Goal: Task Accomplishment & Management: Complete application form

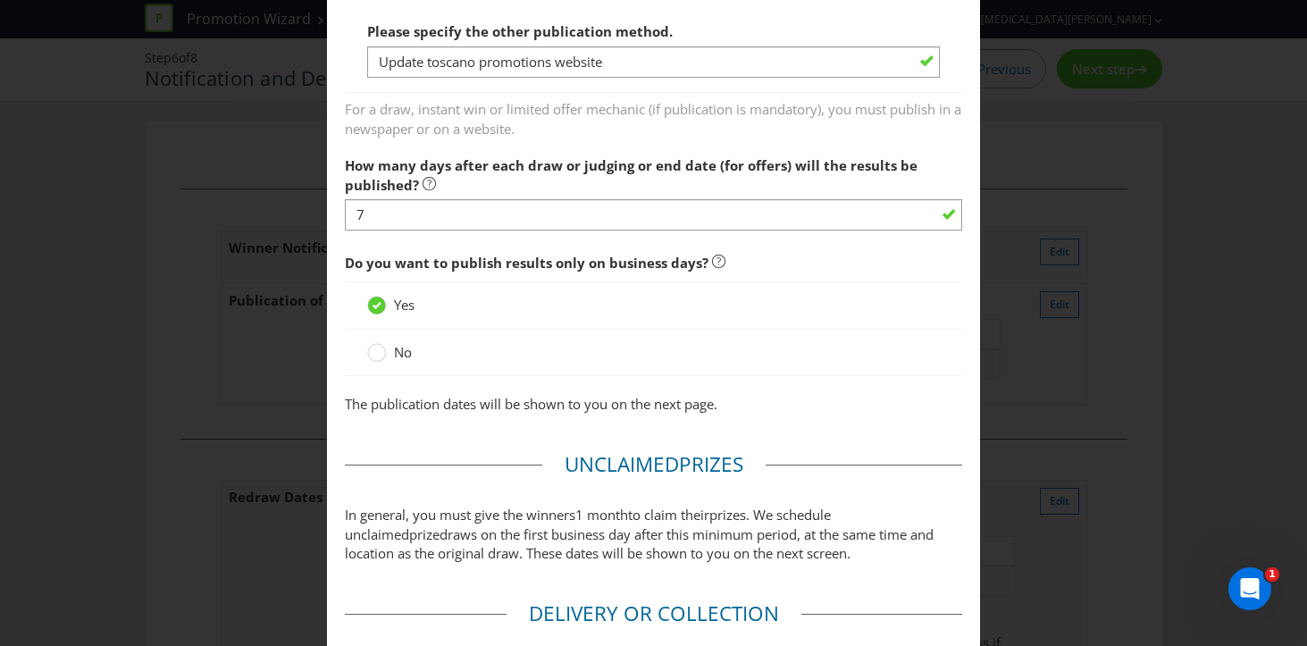
scroll to position [1491, 0]
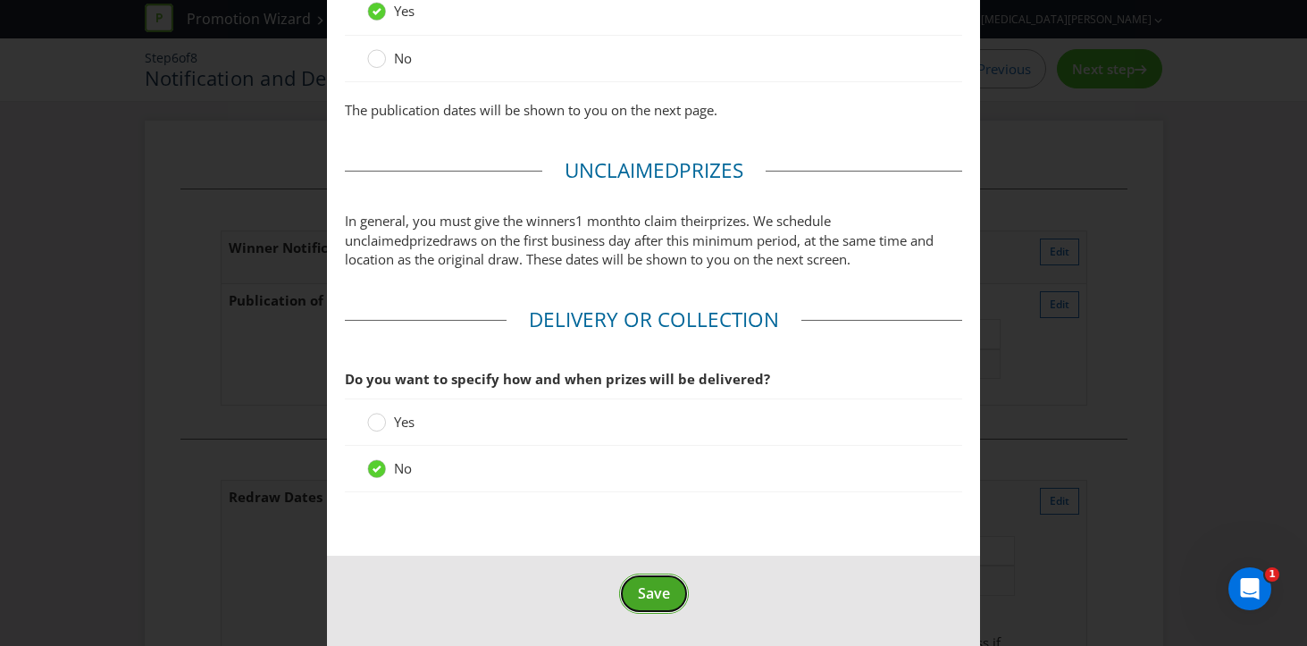
click at [652, 589] on span "Save" at bounding box center [654, 594] width 32 height 20
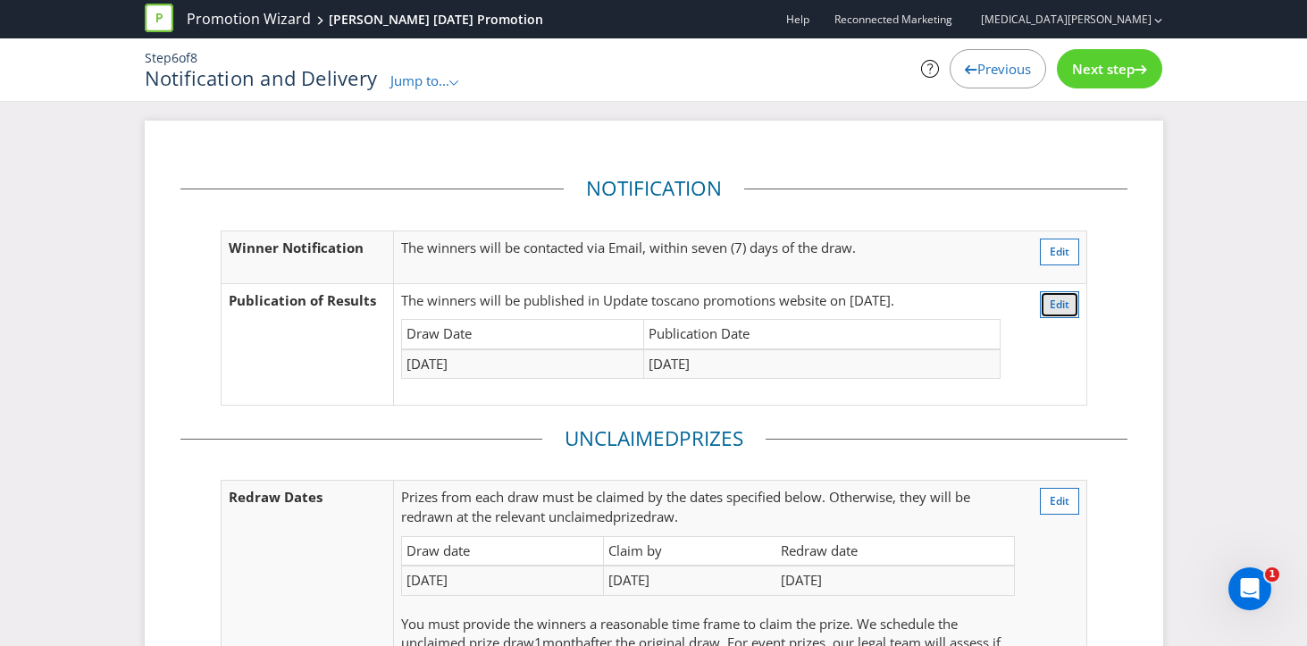
click at [1066, 299] on span "Edit" at bounding box center [1060, 304] width 20 height 15
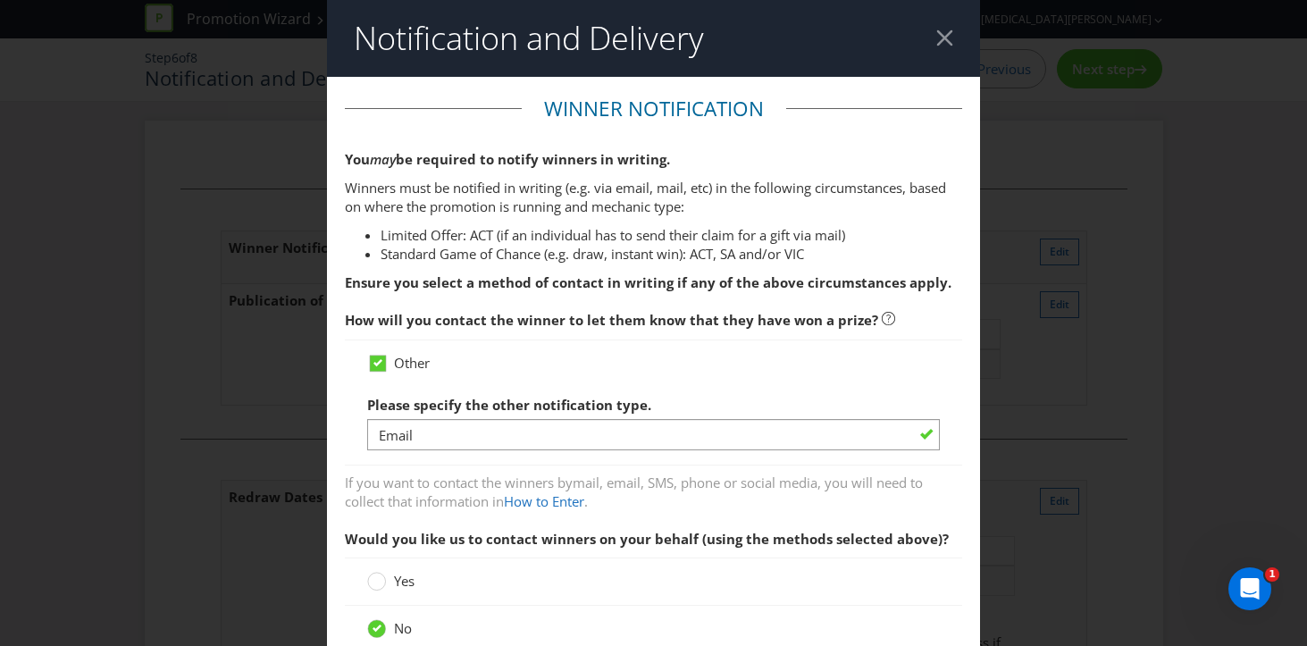
click at [937, 39] on div at bounding box center [945, 37] width 17 height 17
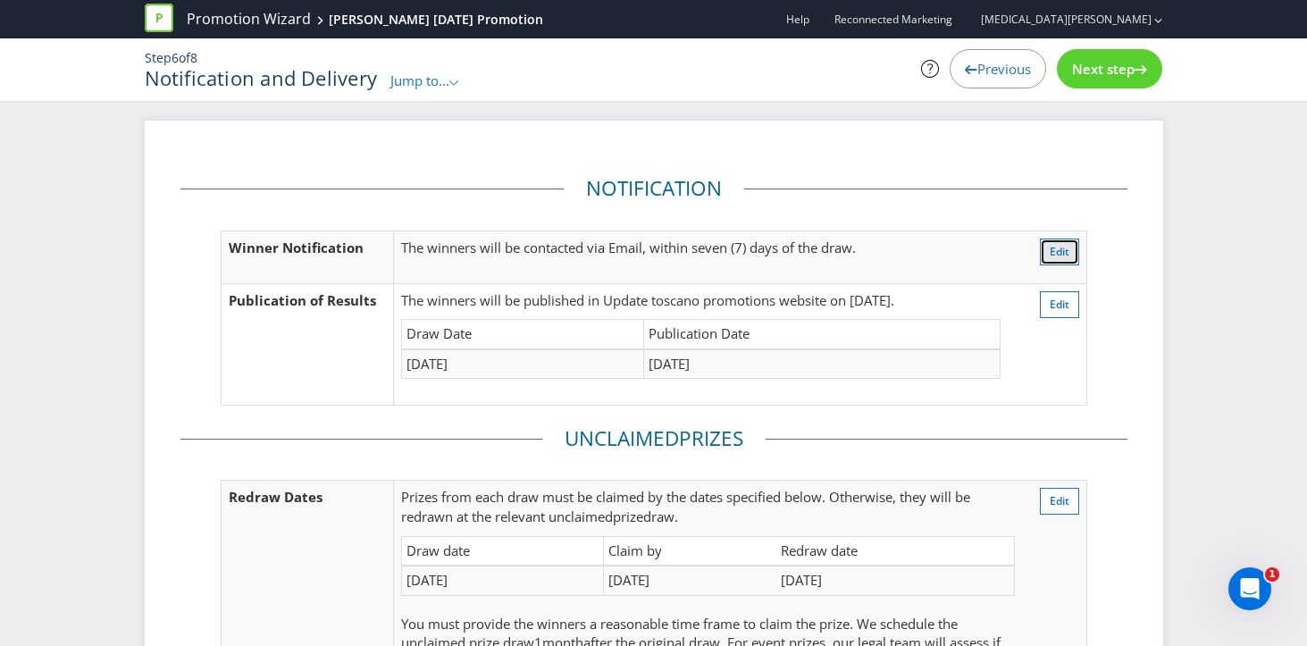
click at [1055, 257] on span "Edit" at bounding box center [1060, 251] width 20 height 15
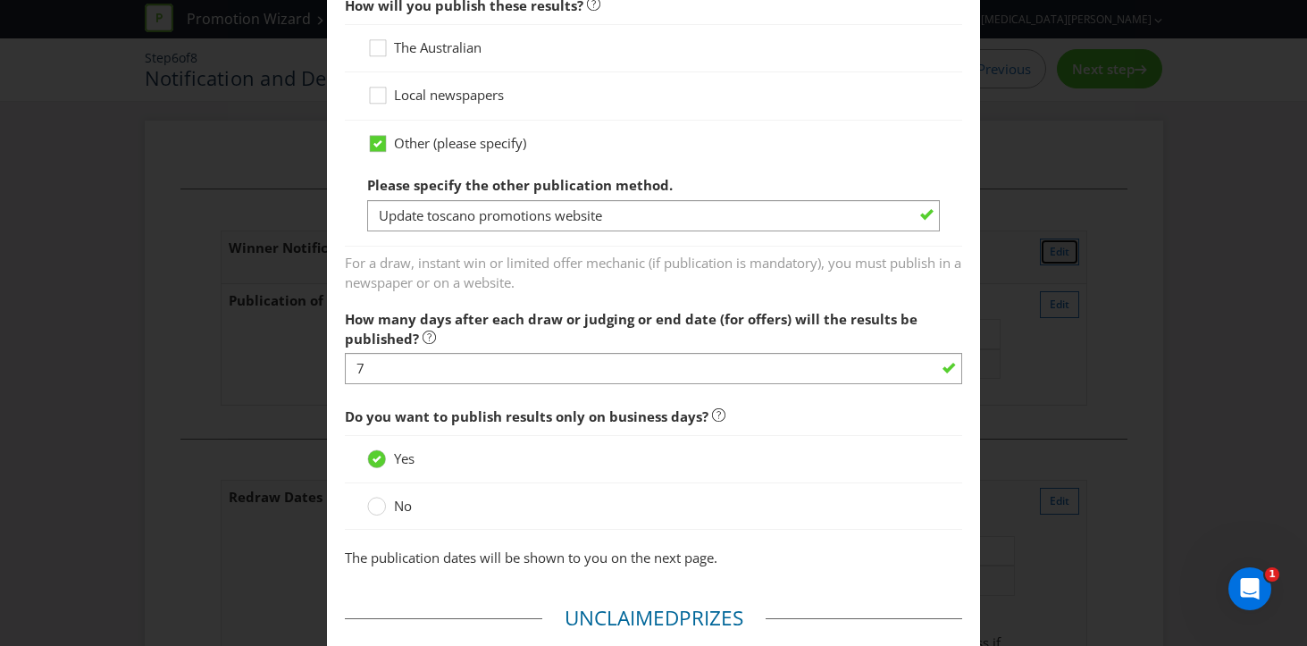
scroll to position [1491, 0]
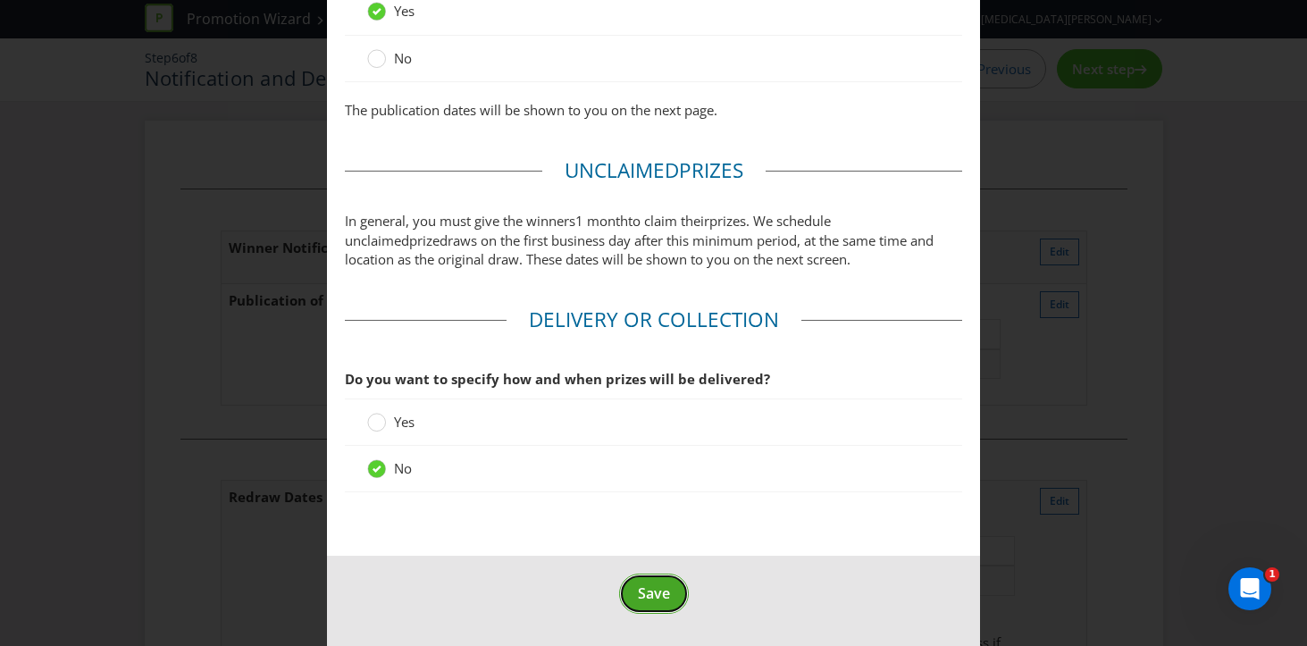
click at [659, 584] on span "Save" at bounding box center [654, 594] width 32 height 20
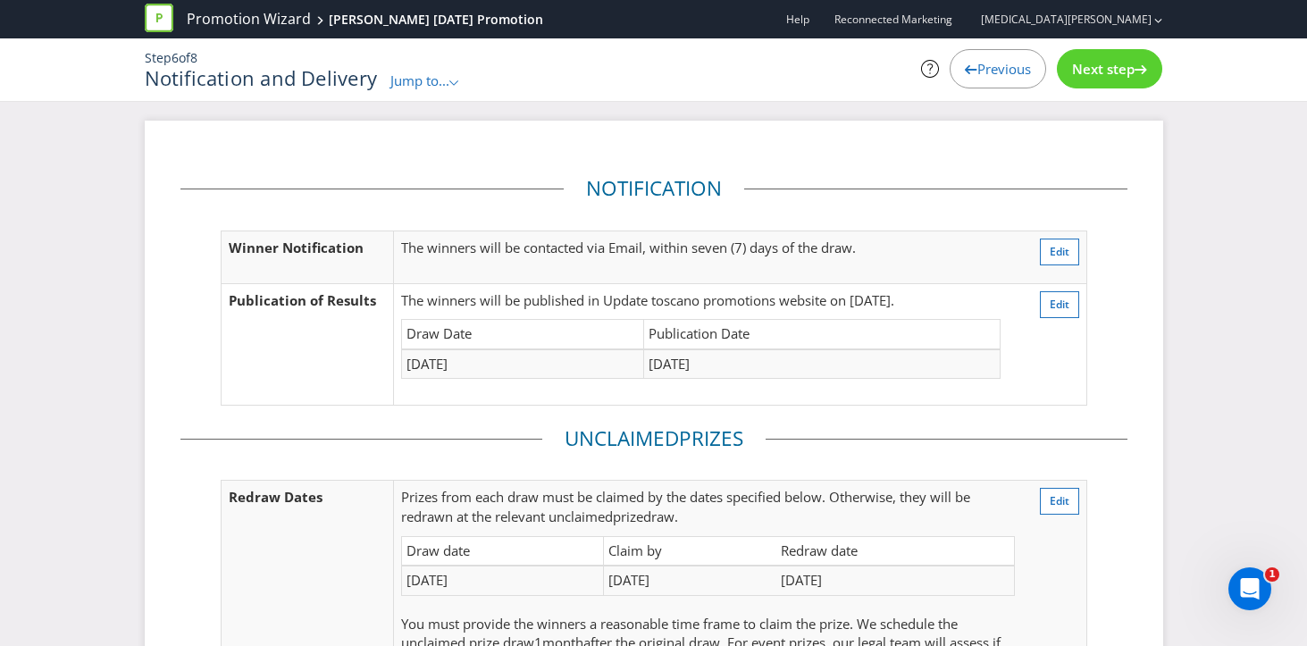
click at [918, 325] on td "Publication Date" at bounding box center [821, 334] width 357 height 29
click at [1074, 307] on button "Edit" at bounding box center [1059, 304] width 39 height 27
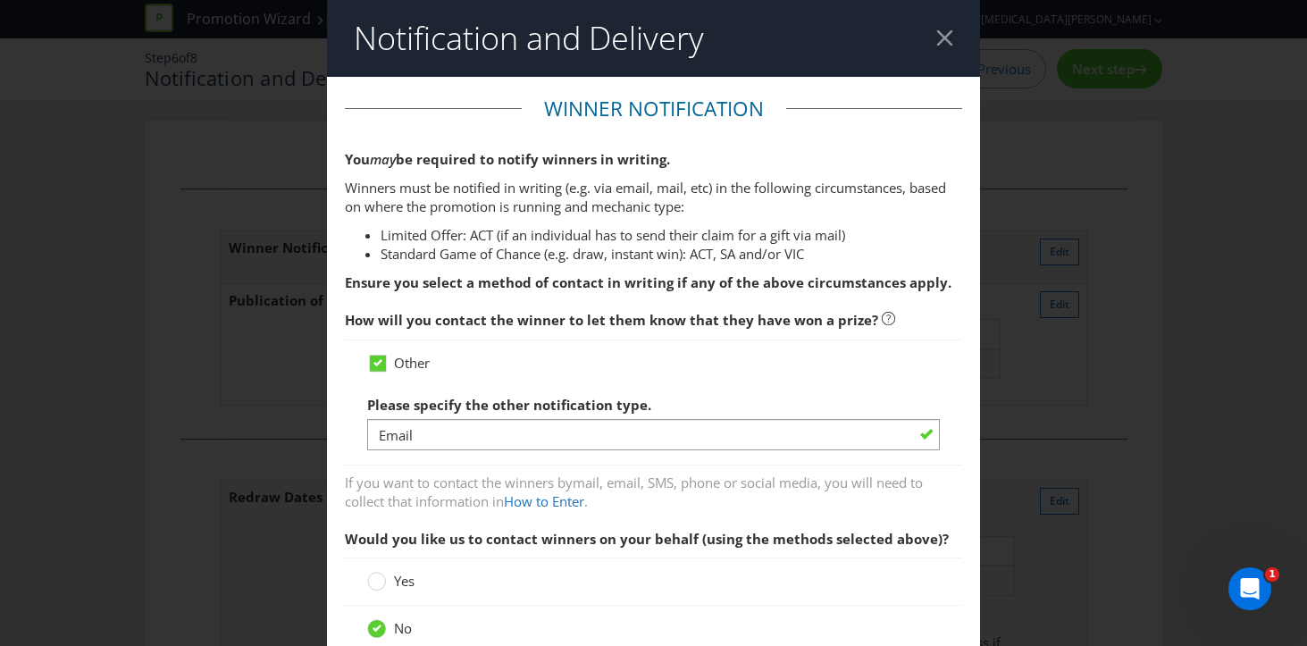
click at [942, 38] on div at bounding box center [945, 37] width 17 height 17
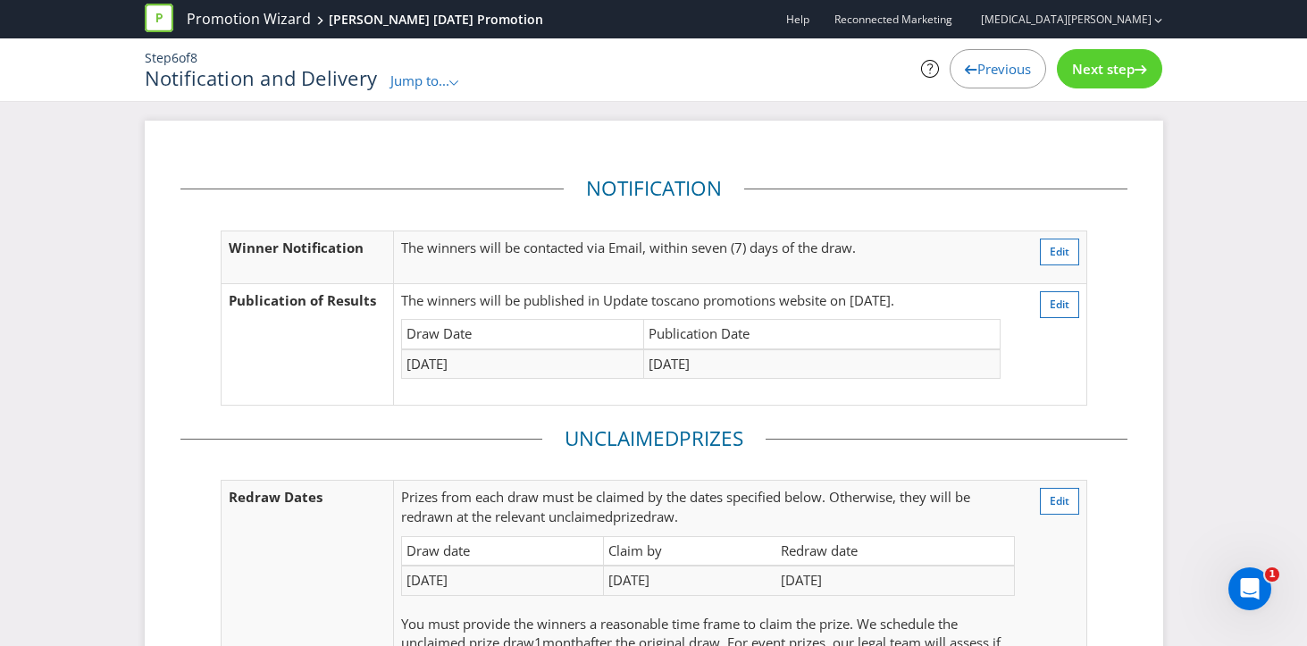
click at [987, 66] on span "Previous" at bounding box center [1005, 69] width 54 height 18
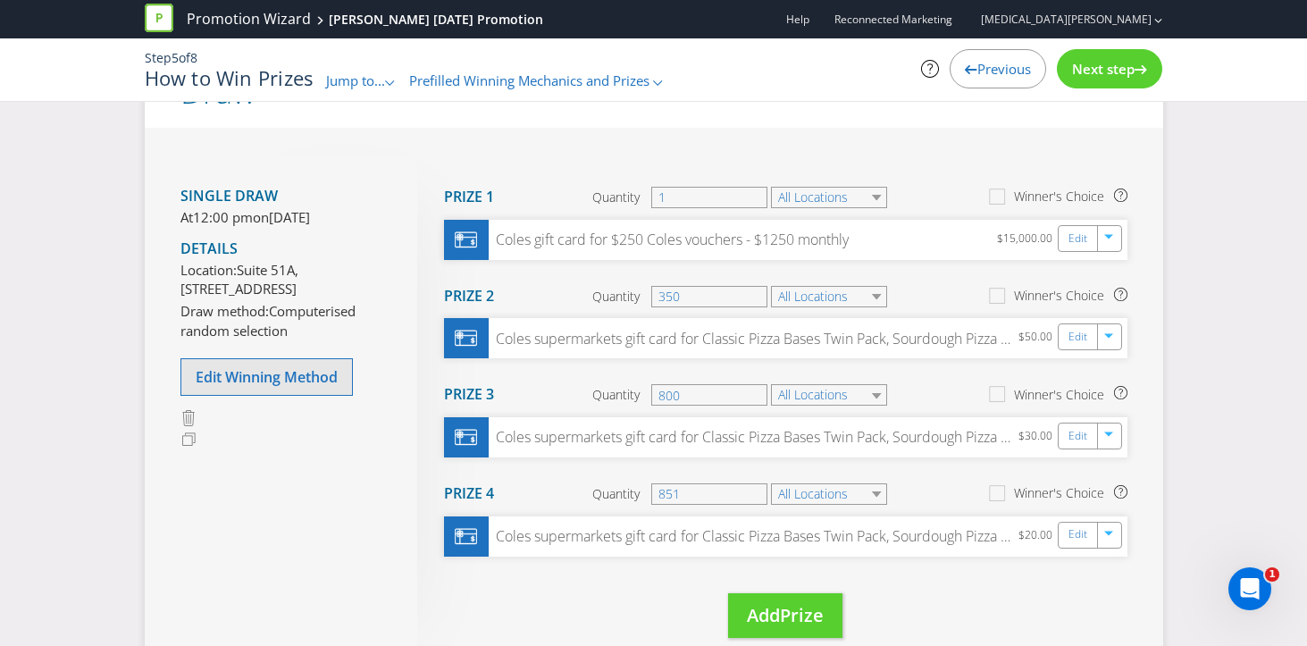
scroll to position [176, 0]
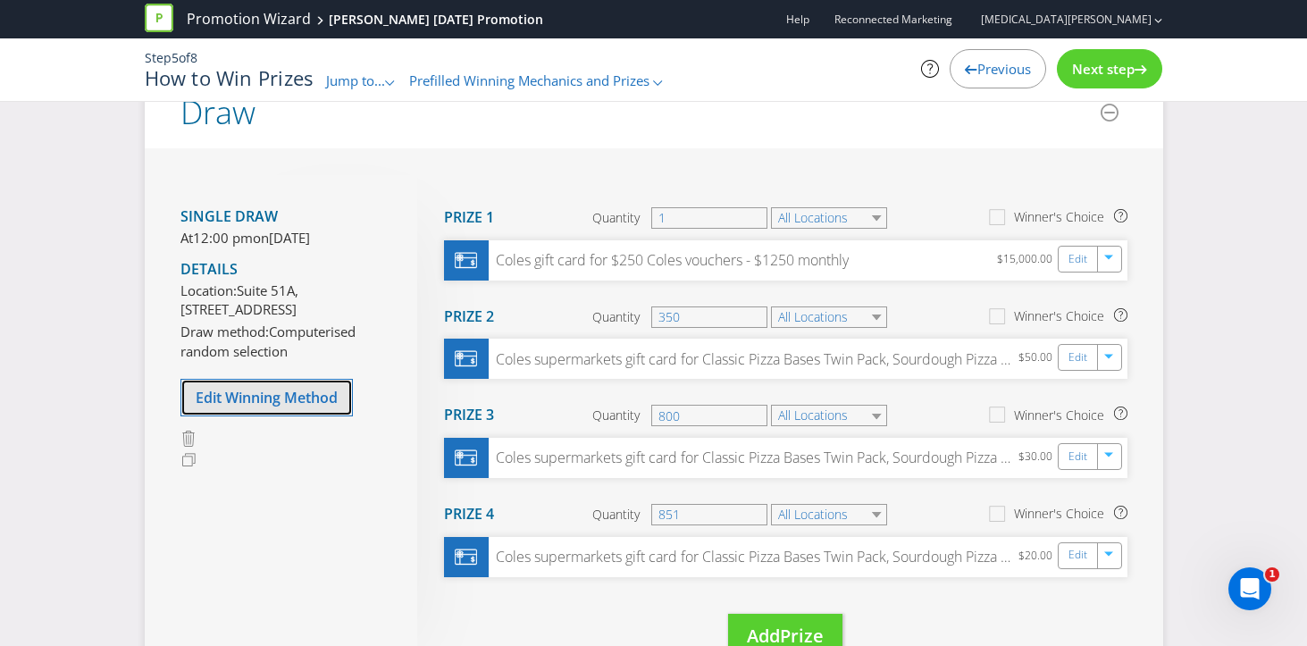
click at [277, 416] on button "Edit Winning Method" at bounding box center [267, 398] width 172 height 38
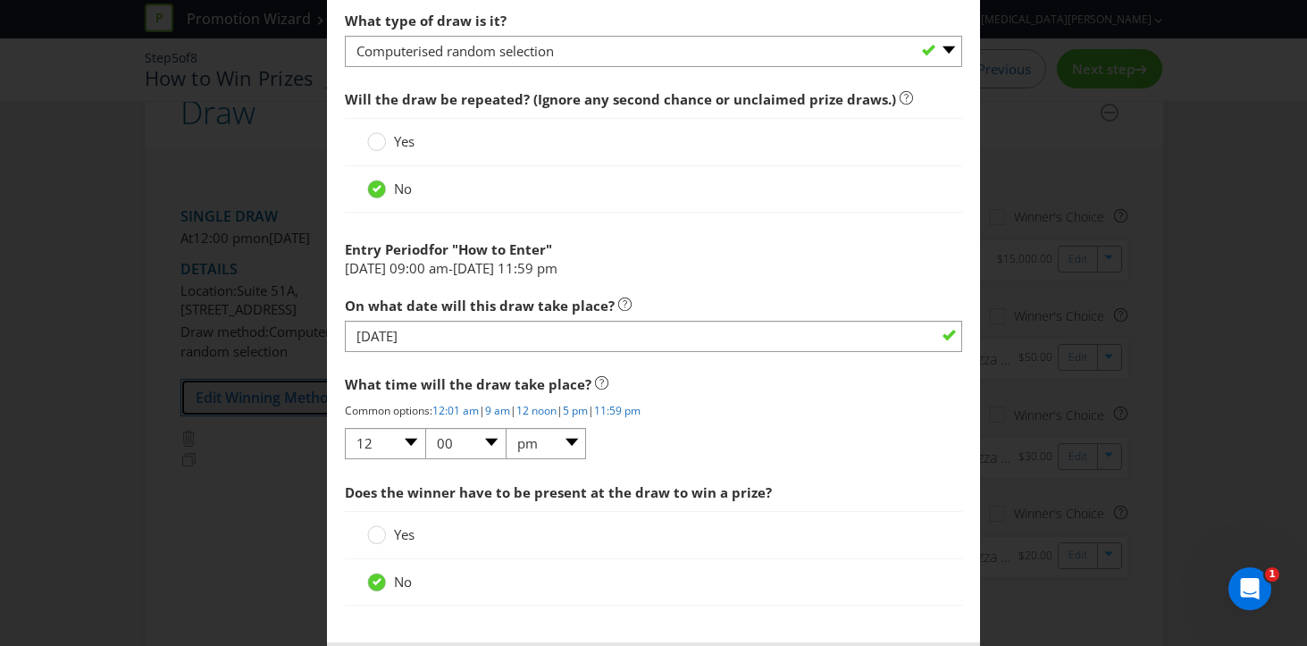
scroll to position [1659, 0]
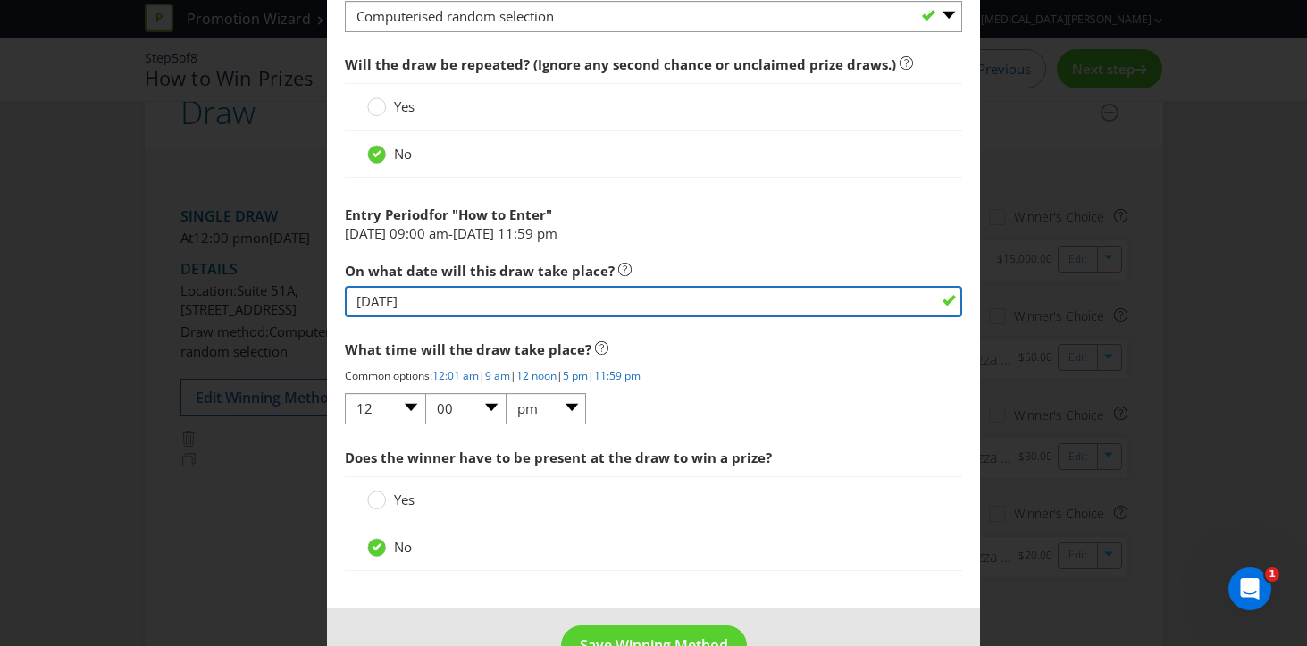
click at [582, 309] on input "[DATE]" at bounding box center [654, 301] width 618 height 31
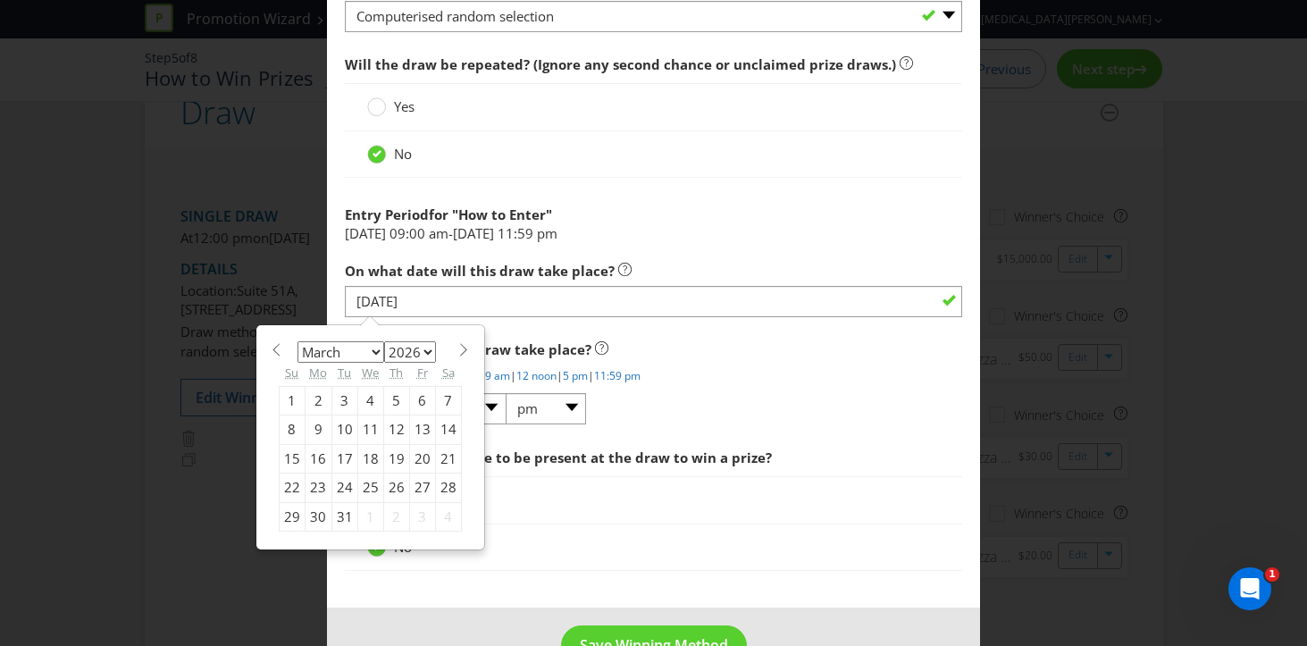
click at [364, 424] on div "11" at bounding box center [370, 430] width 26 height 29
type input "[DATE]"
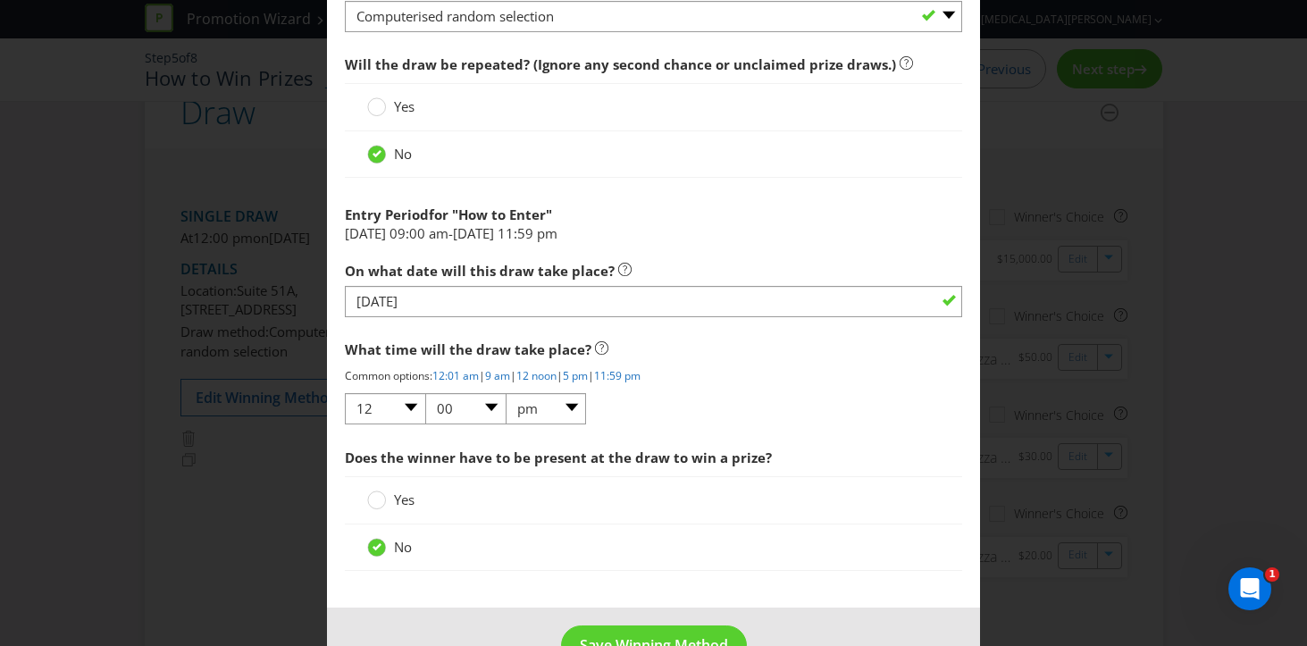
click at [726, 380] on p "Common options: 12:01 am | 9 am | 12 noon | 5 pm | 11:59 pm" at bounding box center [654, 375] width 618 height 15
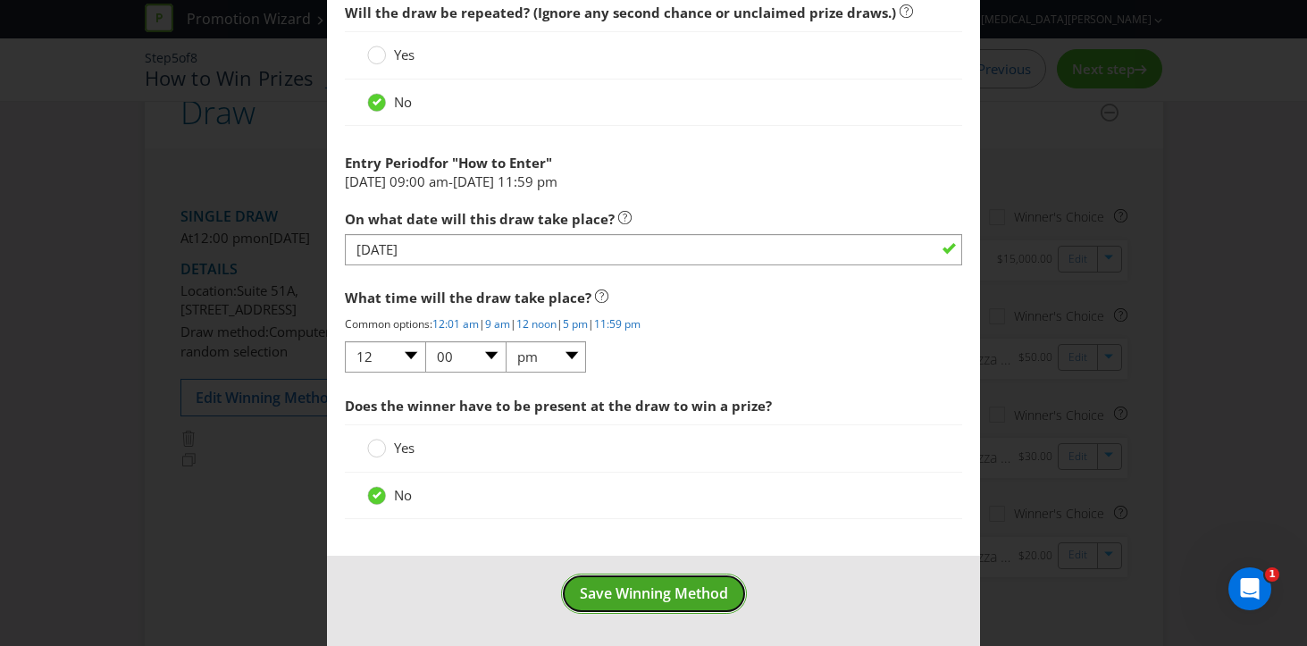
click at [646, 593] on span "Save Winning Method" at bounding box center [654, 594] width 148 height 20
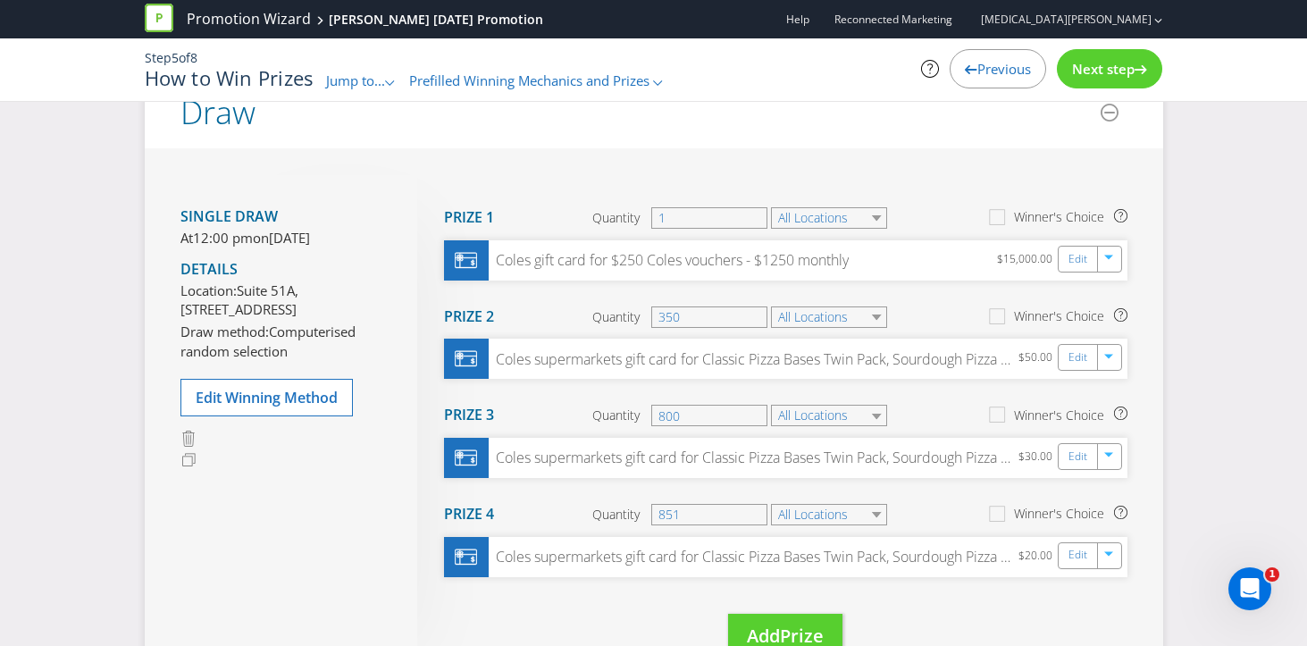
click at [1093, 69] on span "Next step" at bounding box center [1103, 69] width 63 height 18
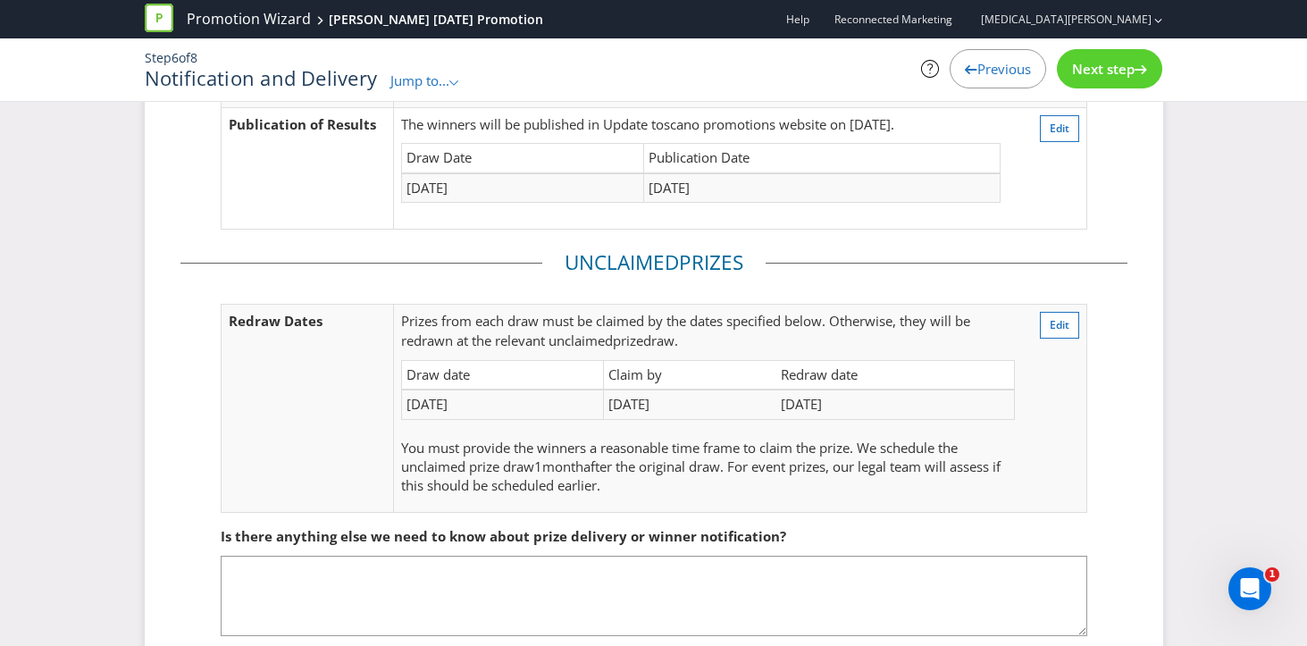
scroll to position [259, 0]
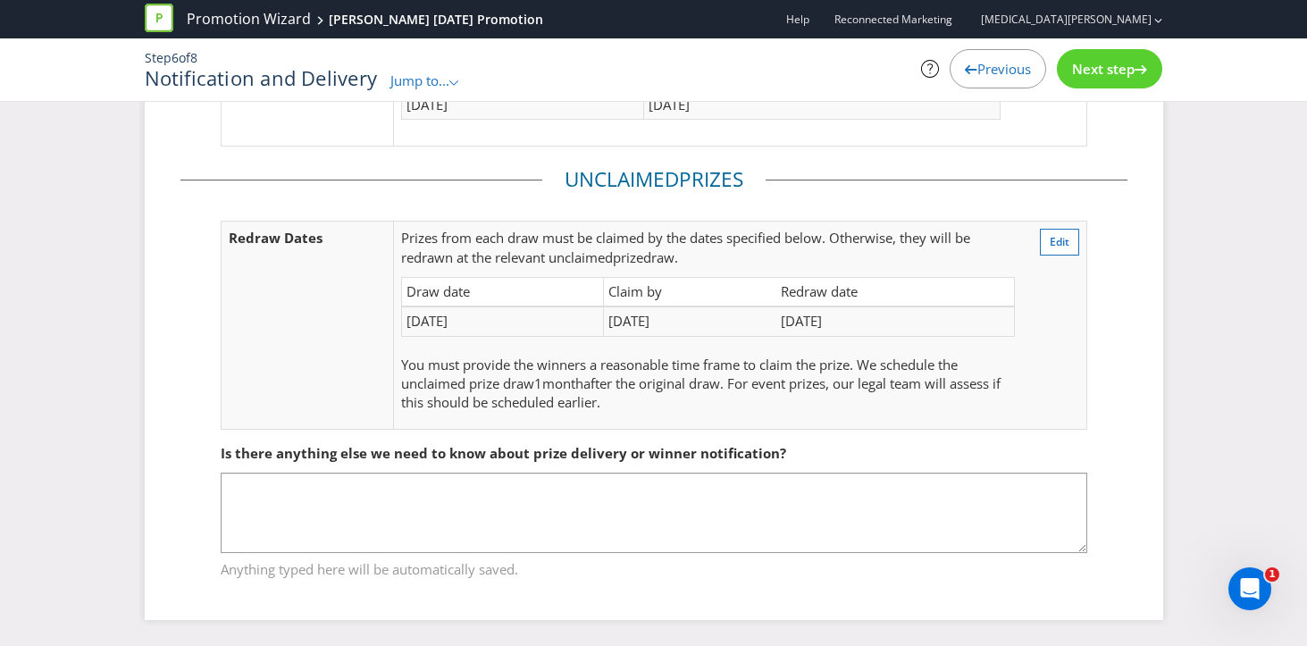
click at [1118, 74] on span "Next step" at bounding box center [1103, 69] width 63 height 18
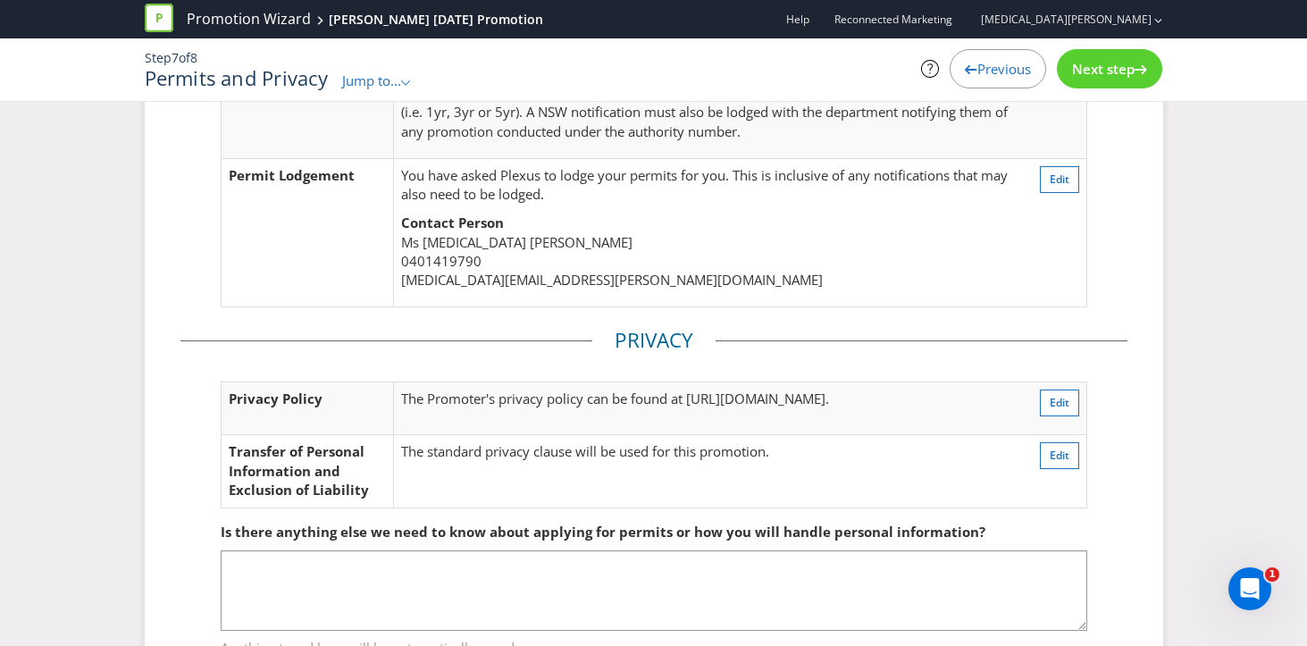
scroll to position [571, 0]
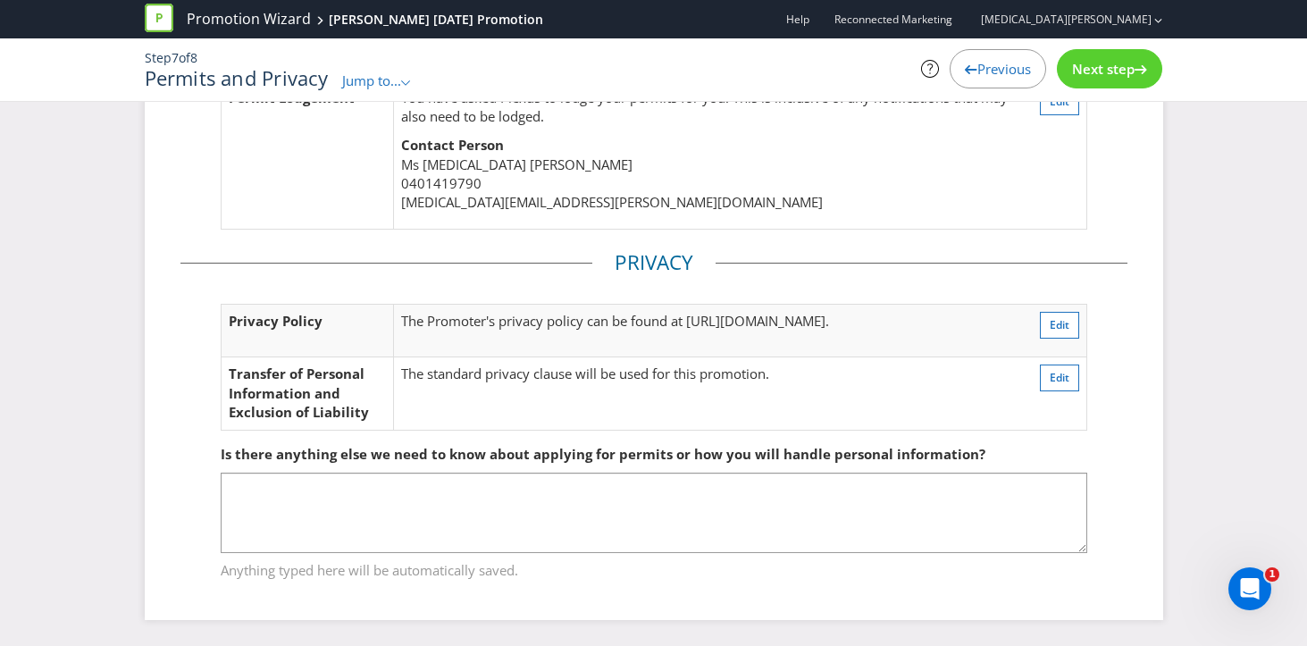
click at [1110, 64] on span "Next step" at bounding box center [1103, 69] width 63 height 18
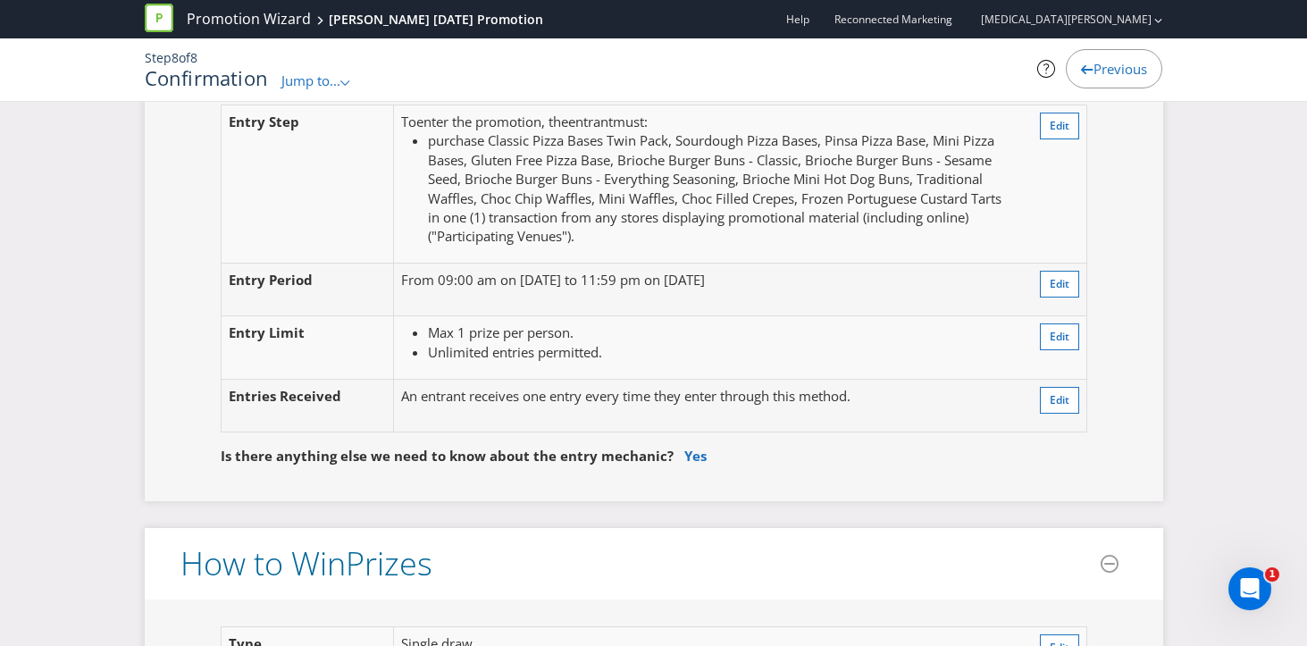
scroll to position [1649, 0]
click at [1050, 281] on span "Edit" at bounding box center [1060, 282] width 20 height 15
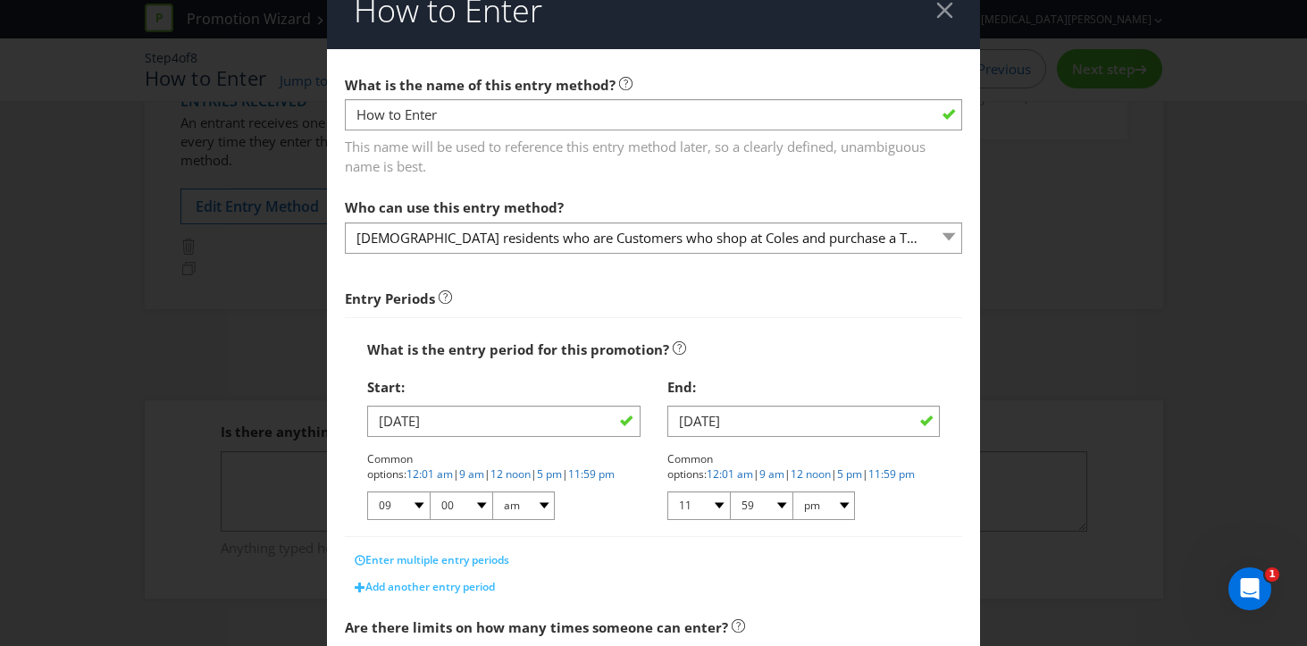
scroll to position [29, 0]
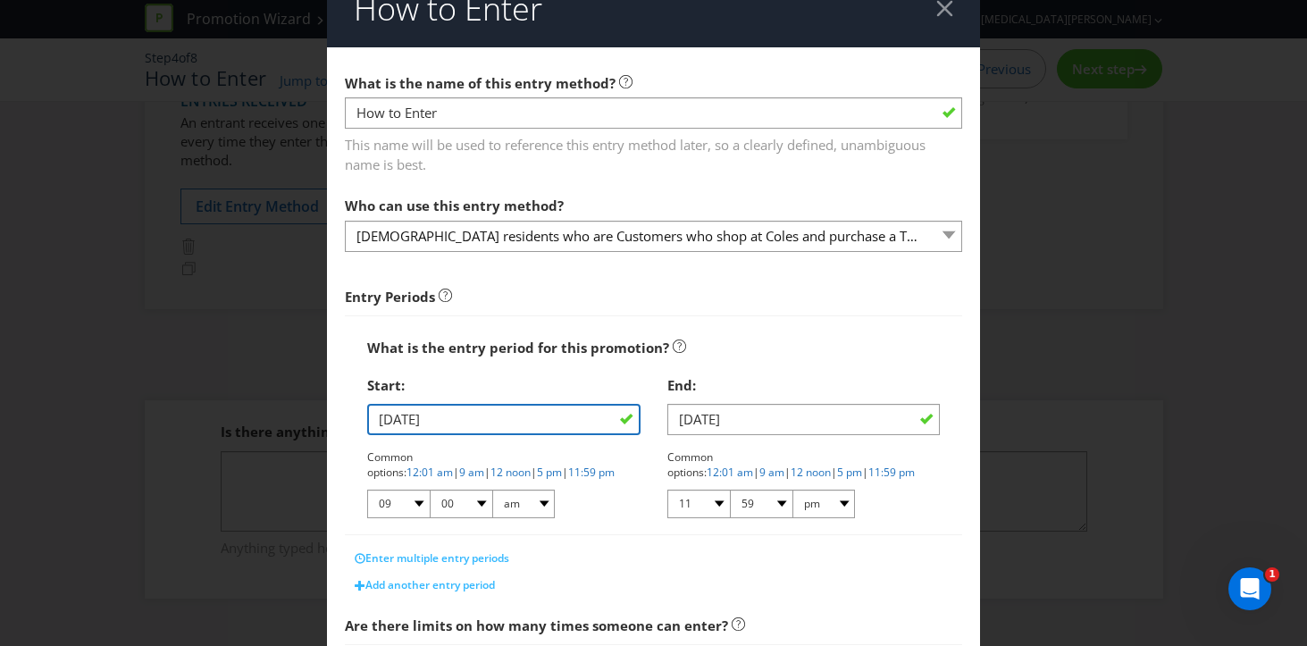
click at [458, 421] on input "[DATE]" at bounding box center [503, 419] width 273 height 31
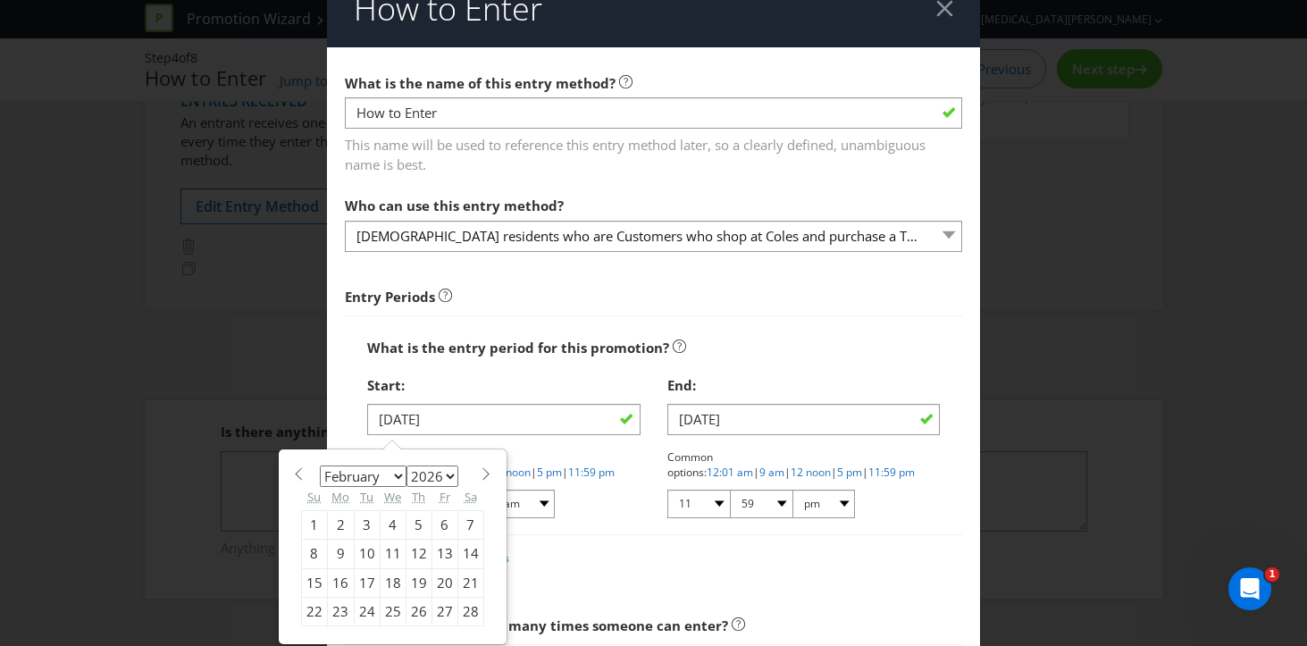
click at [369, 524] on div "3" at bounding box center [367, 524] width 26 height 29
type input "[DATE]"
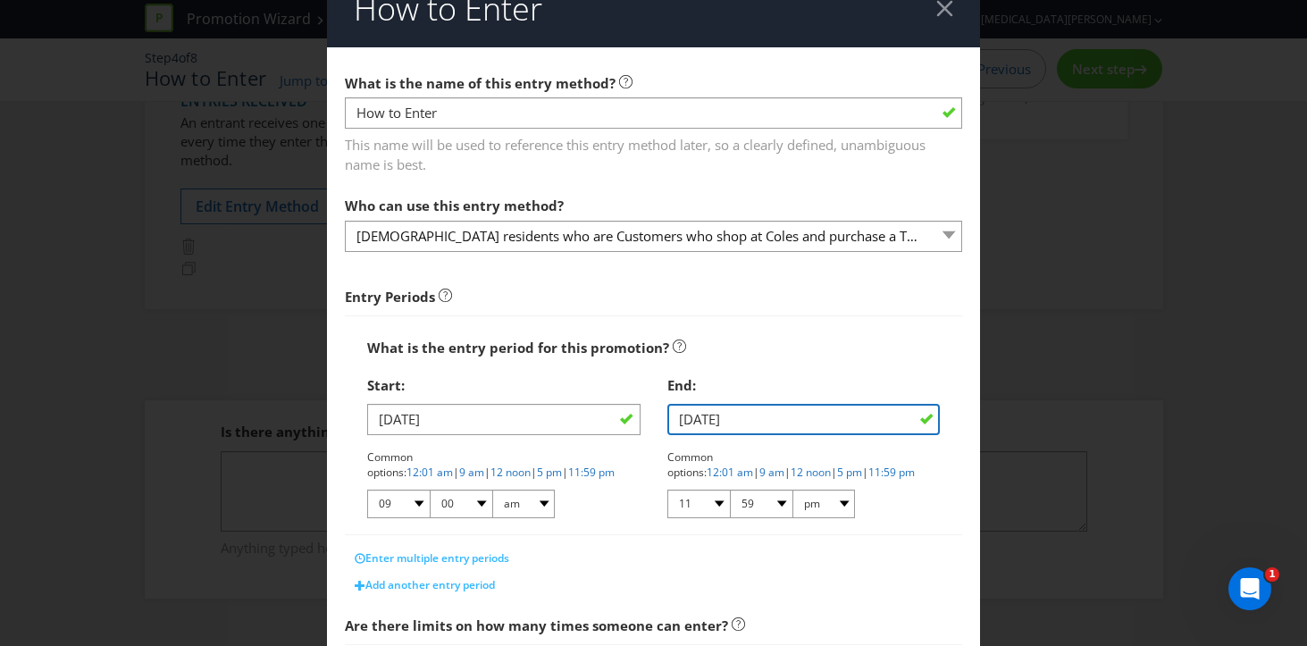
click at [745, 423] on input "[DATE]" at bounding box center [804, 419] width 273 height 31
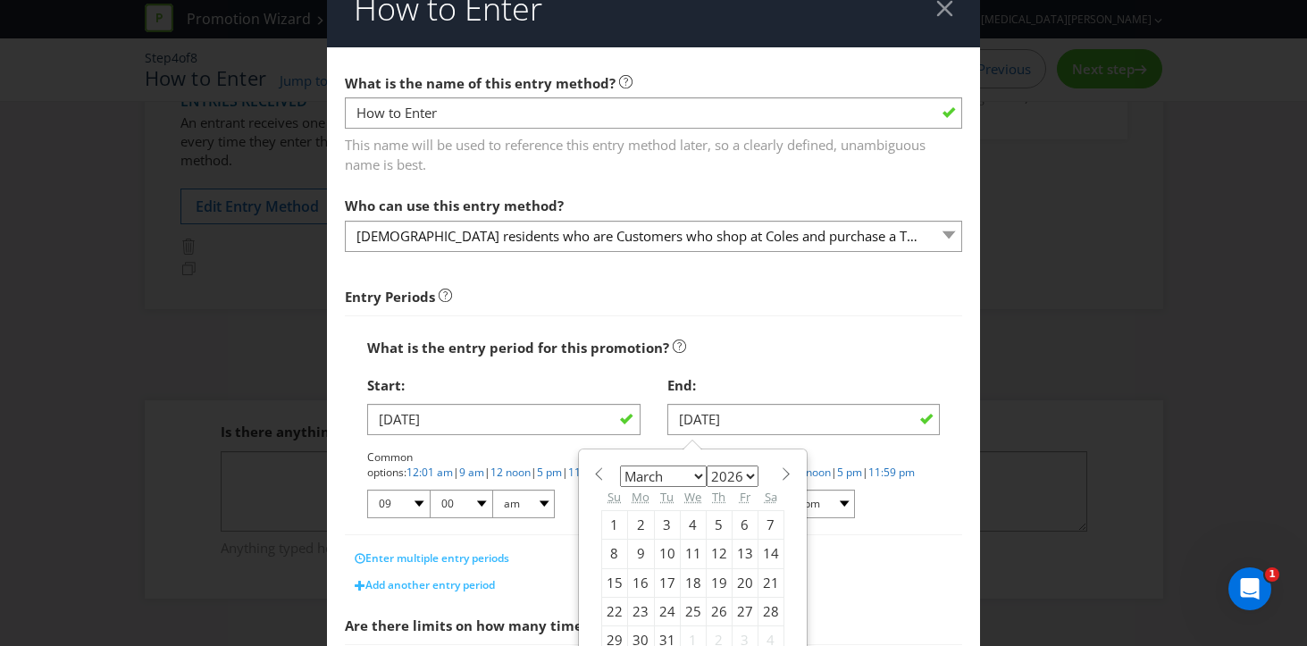
click at [694, 521] on div "4" at bounding box center [693, 524] width 26 height 29
type input "[DATE]"
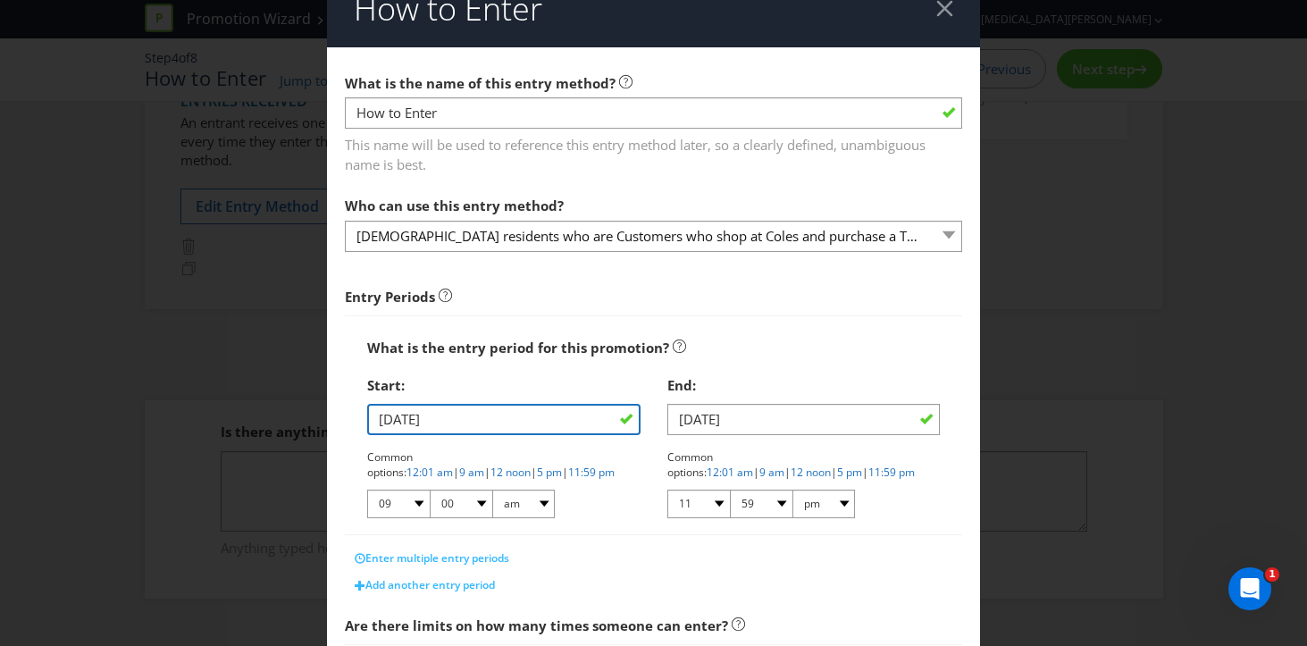
click at [430, 405] on input "[DATE]" at bounding box center [503, 419] width 273 height 31
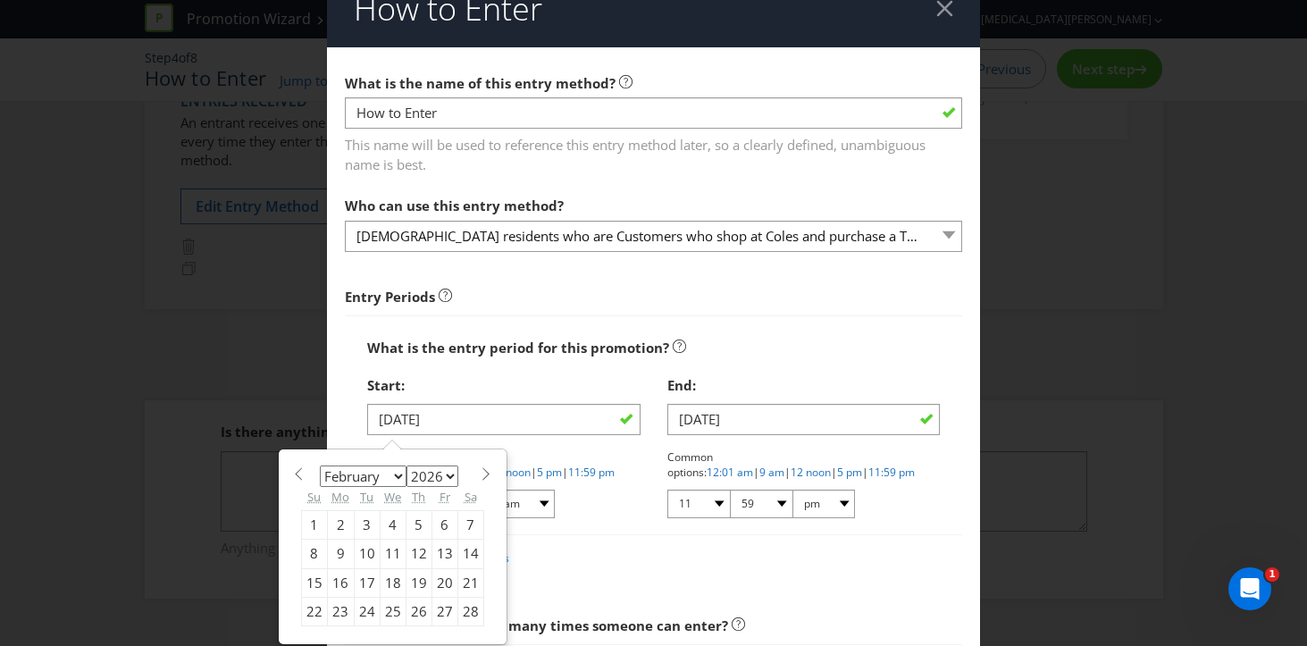
click at [386, 521] on div "4" at bounding box center [393, 524] width 26 height 29
type input "[DATE]"
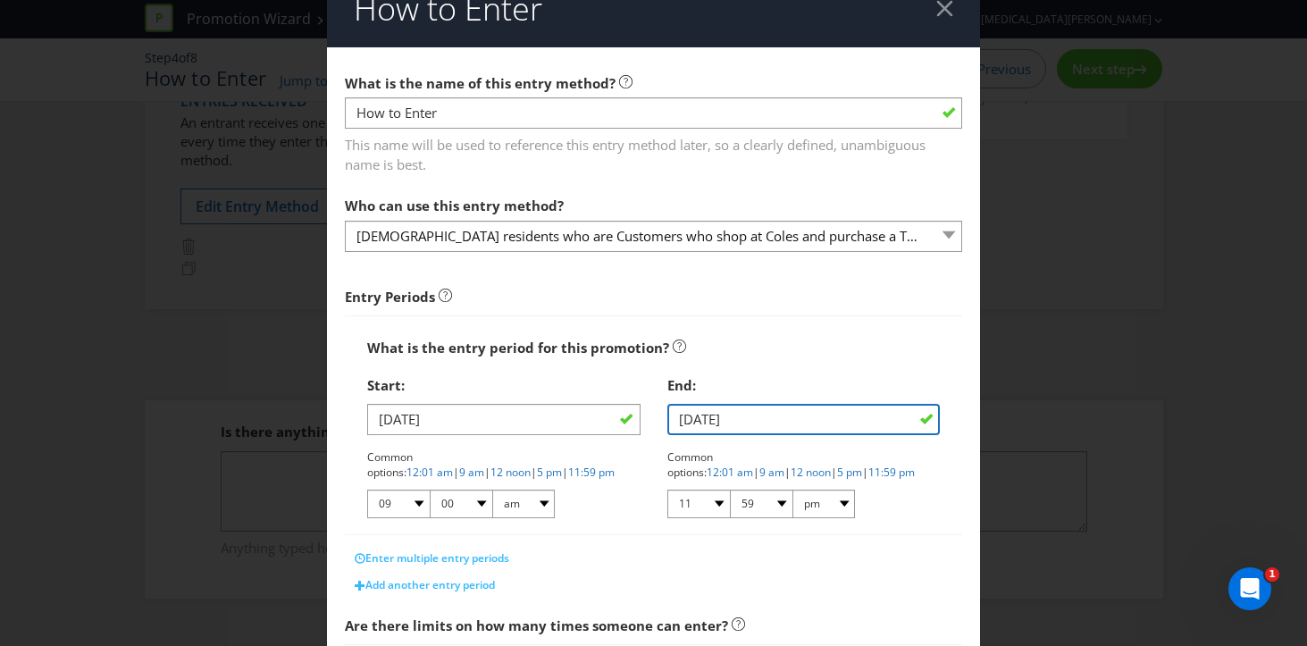
click at [766, 415] on input "[DATE]" at bounding box center [804, 419] width 273 height 31
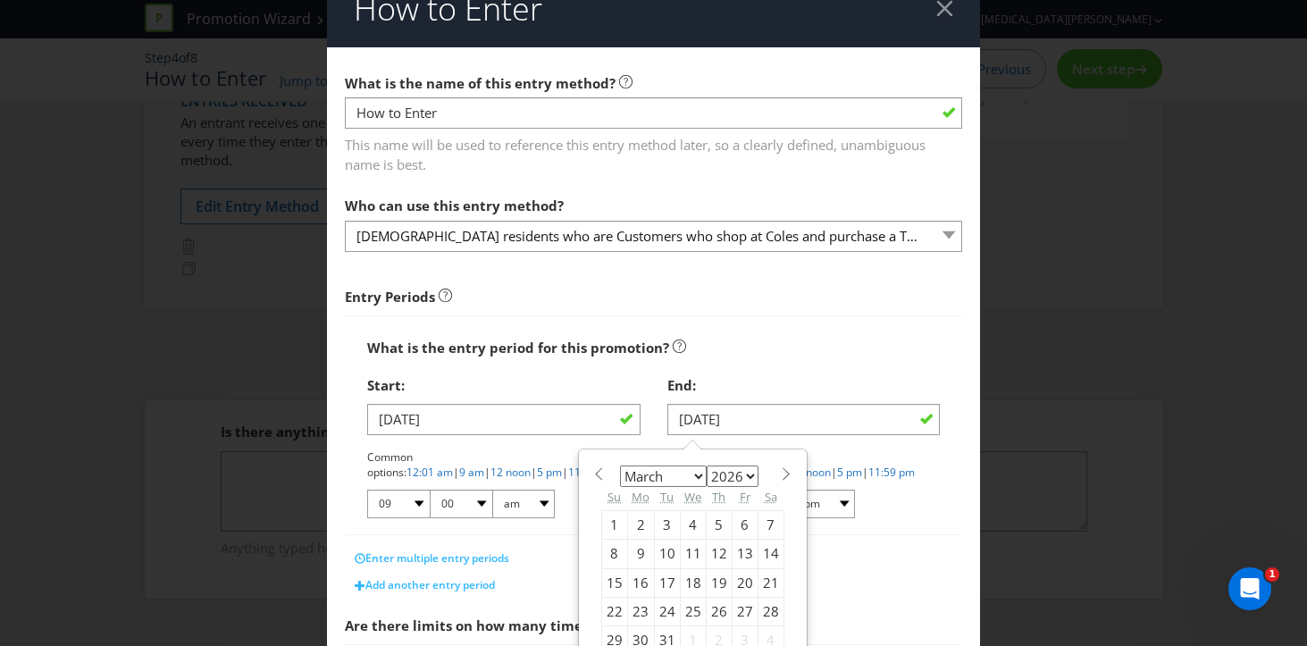
click at [660, 526] on div "3" at bounding box center [667, 524] width 26 height 29
type input "[DATE]"
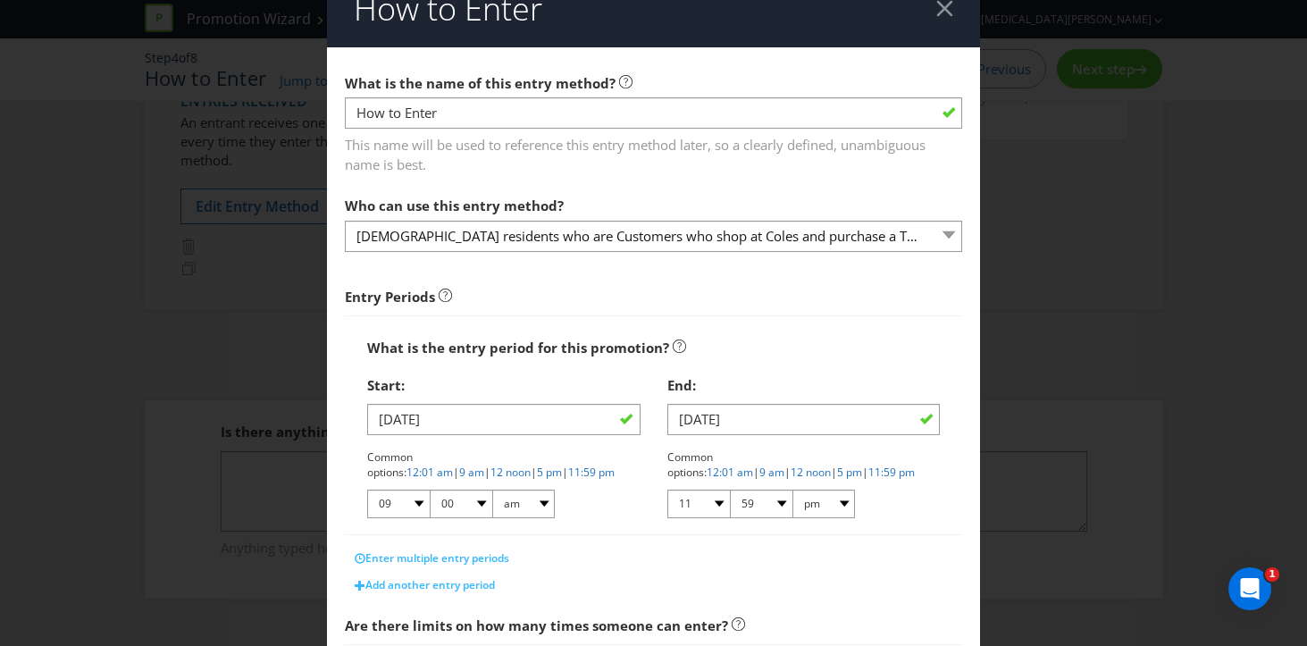
click at [923, 509] on div "Common options: 12:01 am | 9 am | 12 noon | 5 pm | 11:59 pm 01 02 03 04 05 06 0…" at bounding box center [804, 484] width 273 height 71
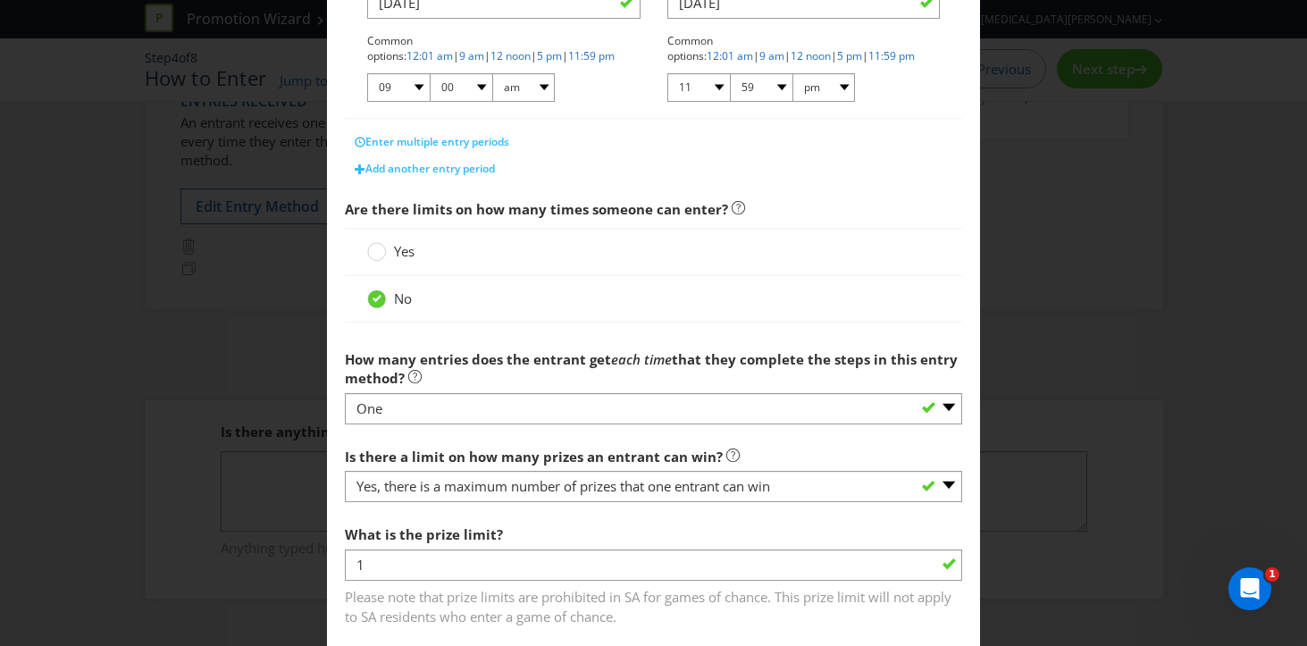
scroll to position [548, 0]
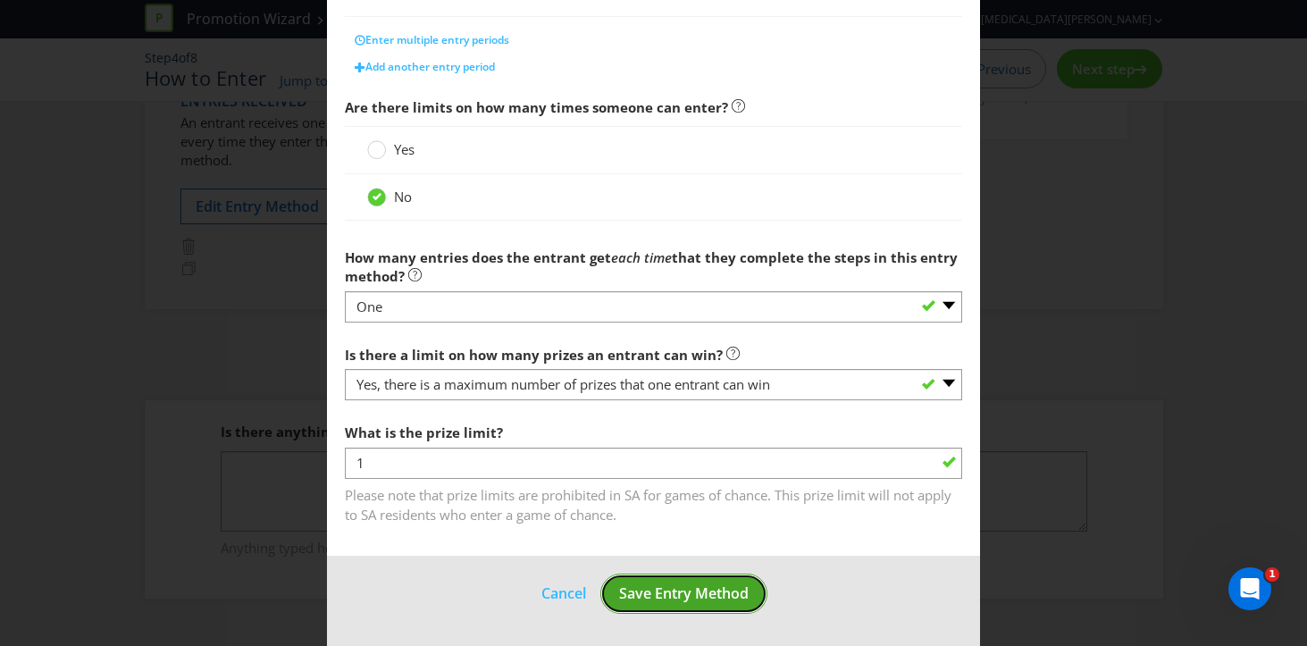
click at [719, 584] on span "Save Entry Method" at bounding box center [684, 594] width 130 height 20
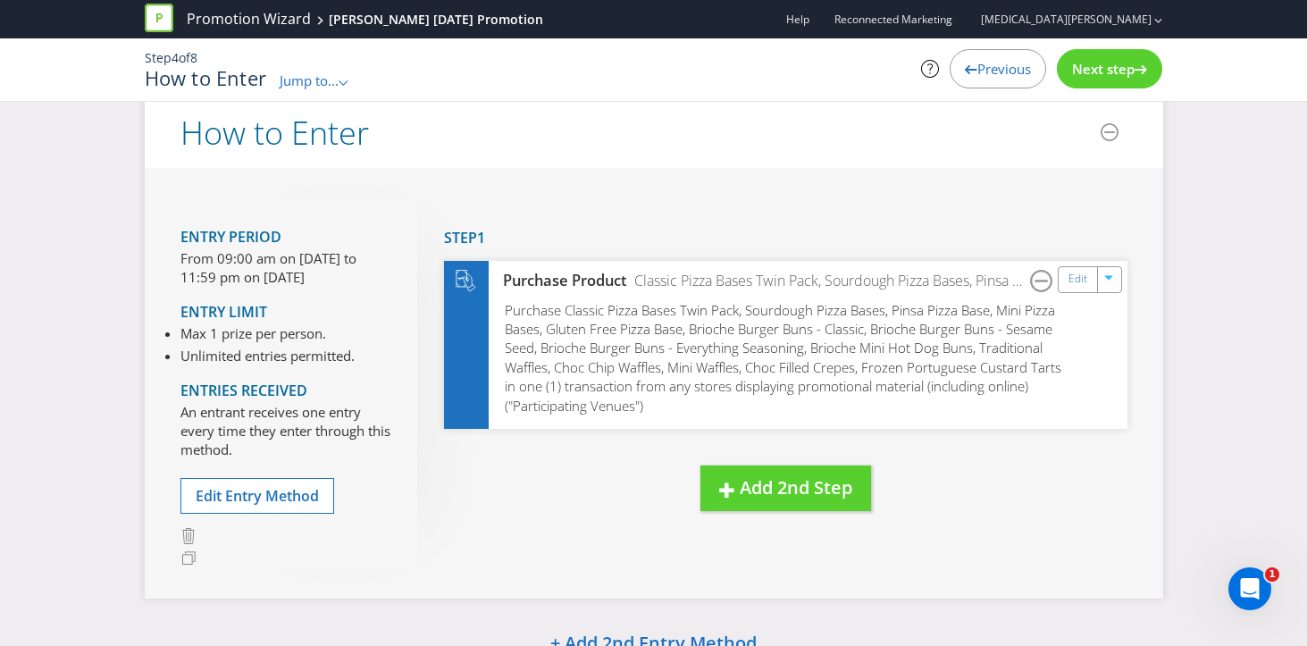
scroll to position [22, 0]
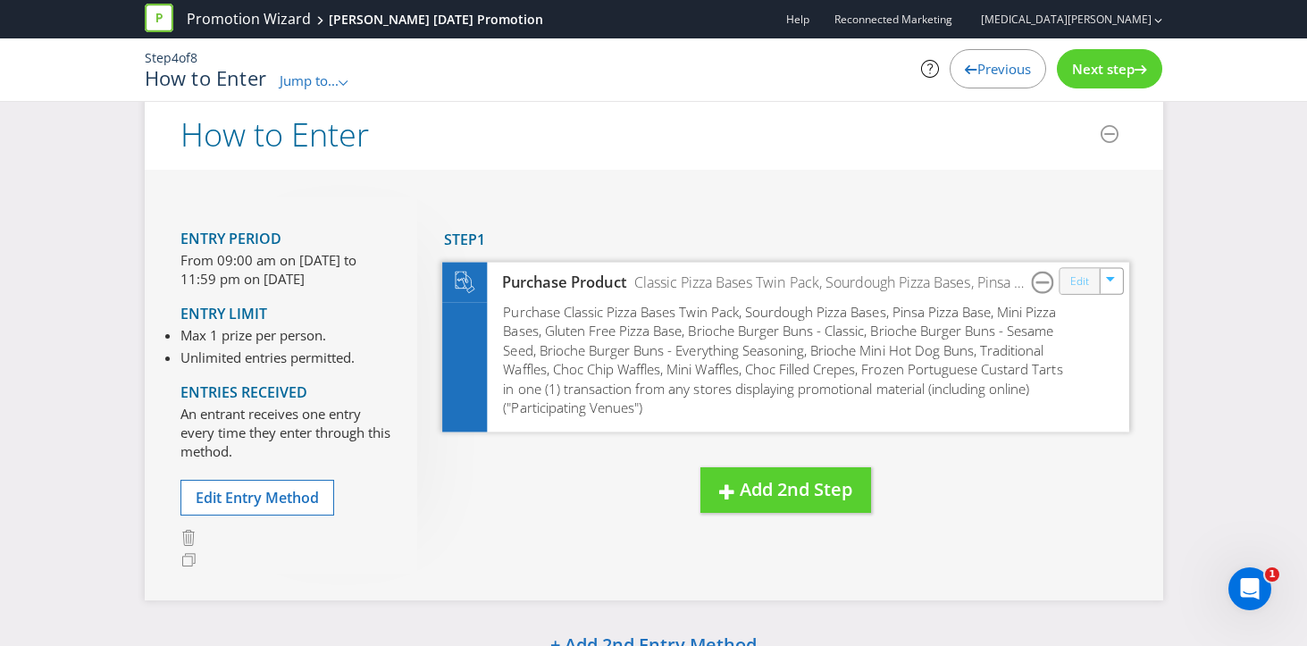
click at [1082, 278] on link "Edit" at bounding box center [1079, 281] width 19 height 21
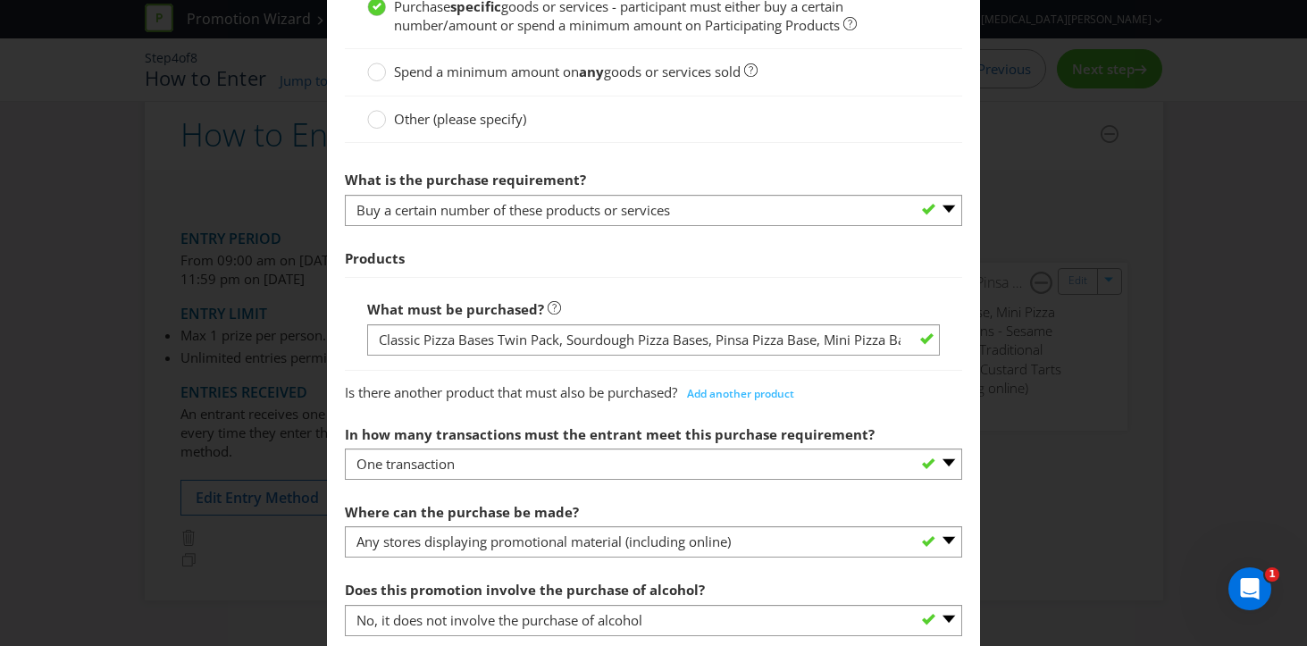
scroll to position [662, 0]
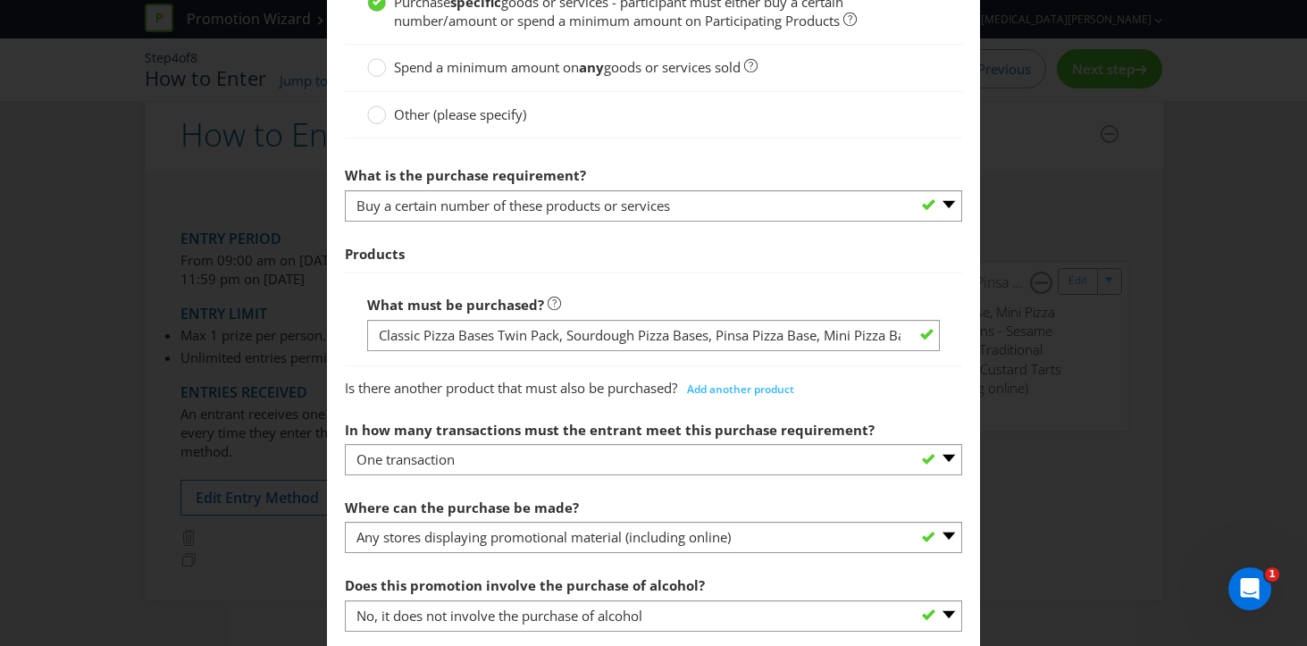
click at [1074, 353] on div "How to Enter To enter the entrant must... Make a Purchase Connect on Social Med…" at bounding box center [653, 323] width 1307 height 646
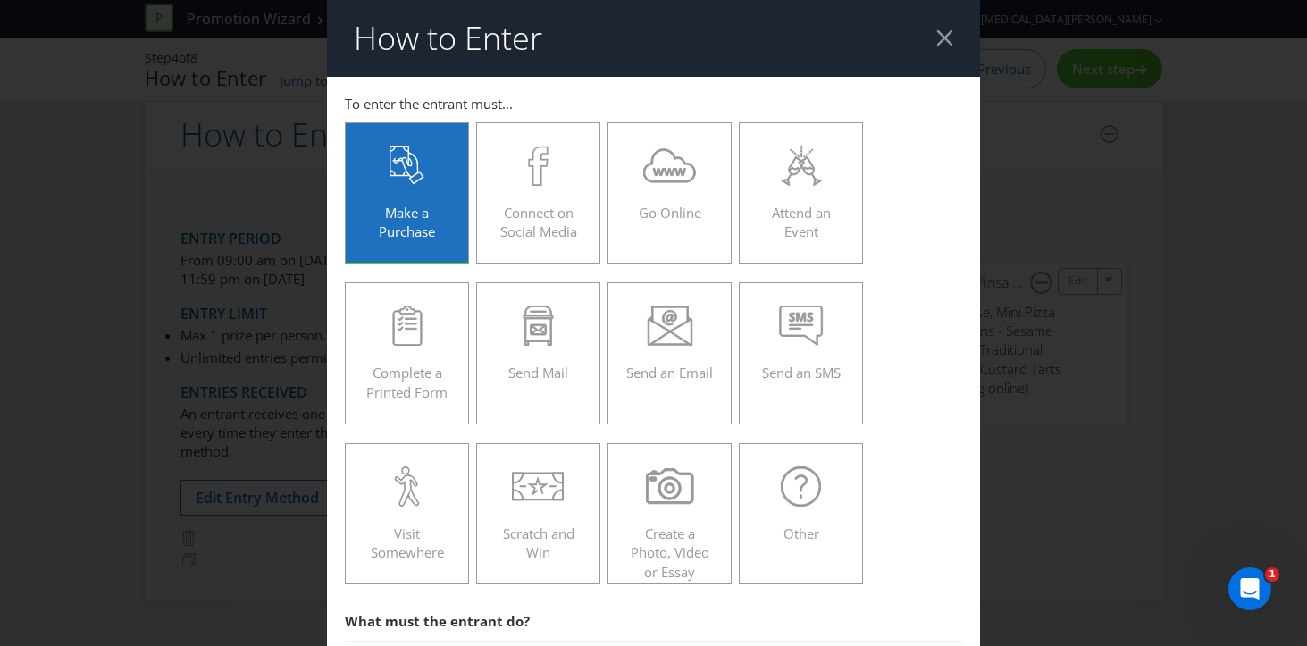
click at [947, 31] on div at bounding box center [945, 37] width 17 height 17
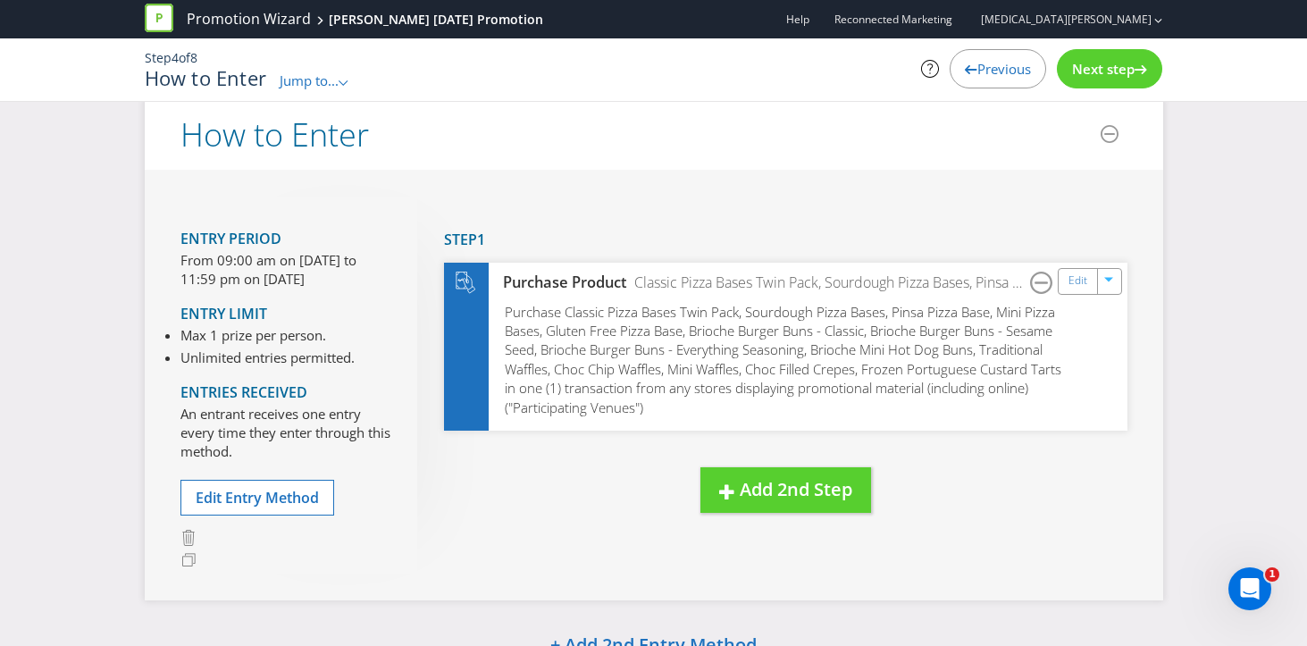
click at [1122, 71] on span "Next step" at bounding box center [1103, 69] width 63 height 18
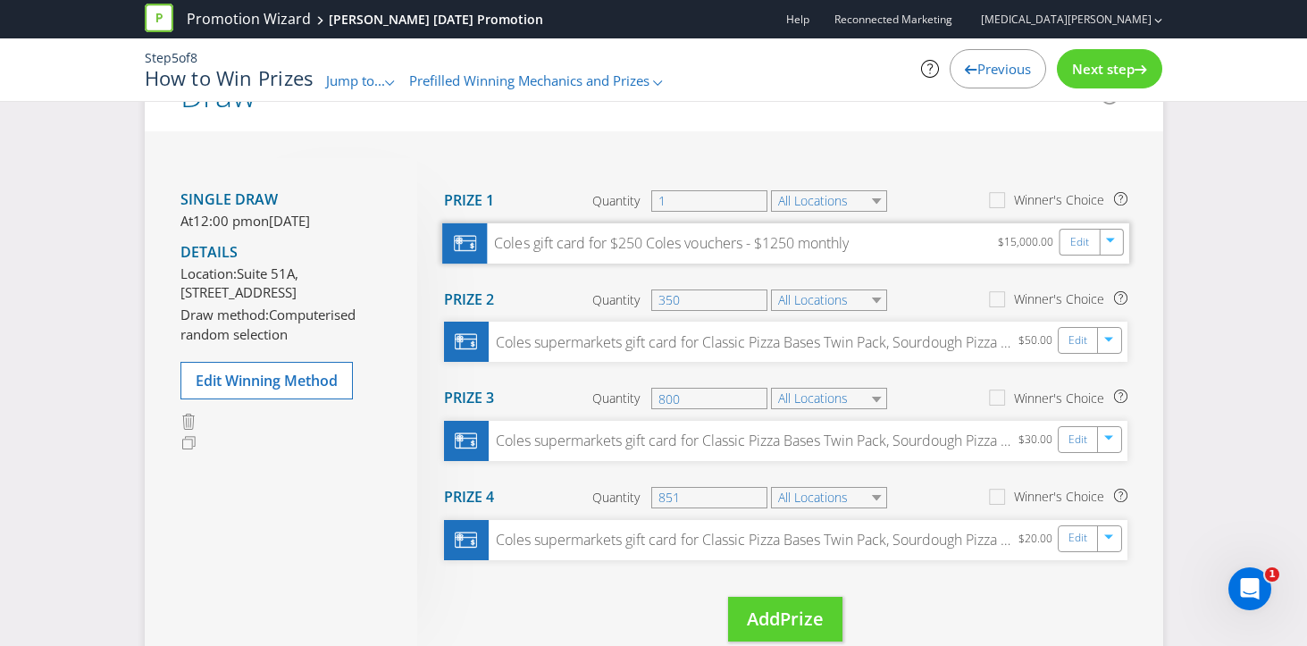
scroll to position [194, 0]
click at [1121, 74] on span "Next step" at bounding box center [1103, 69] width 63 height 18
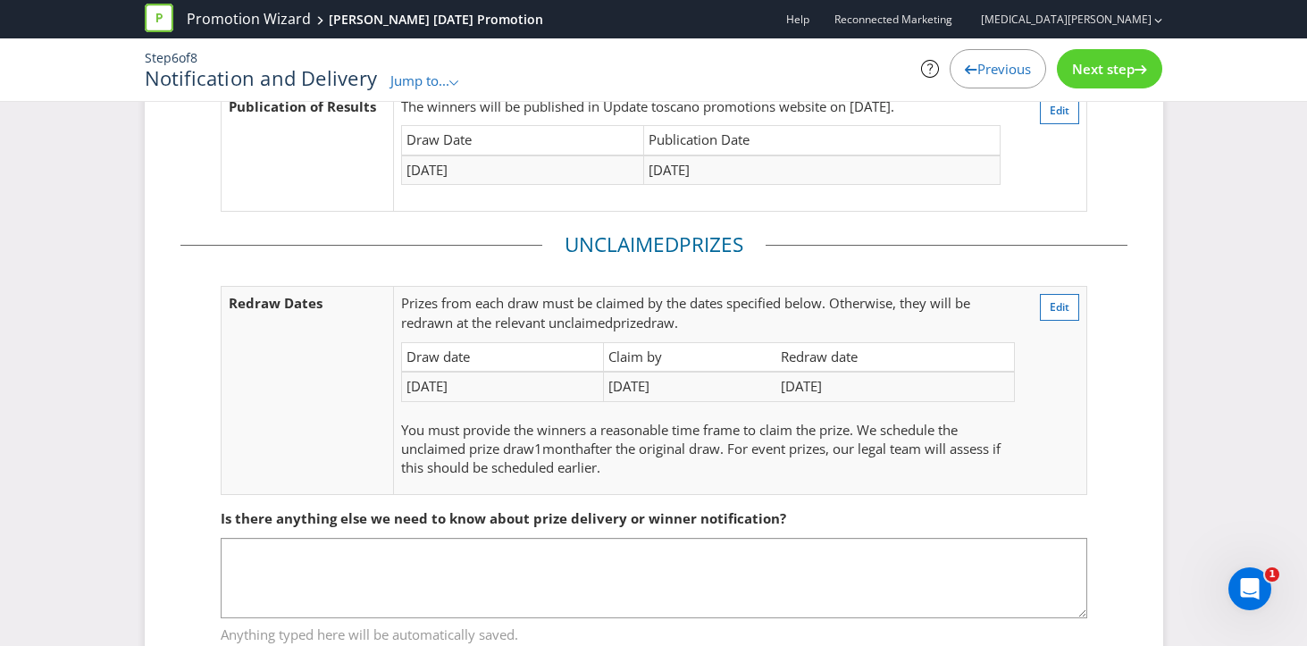
click at [1121, 74] on span "Next step" at bounding box center [1103, 69] width 63 height 18
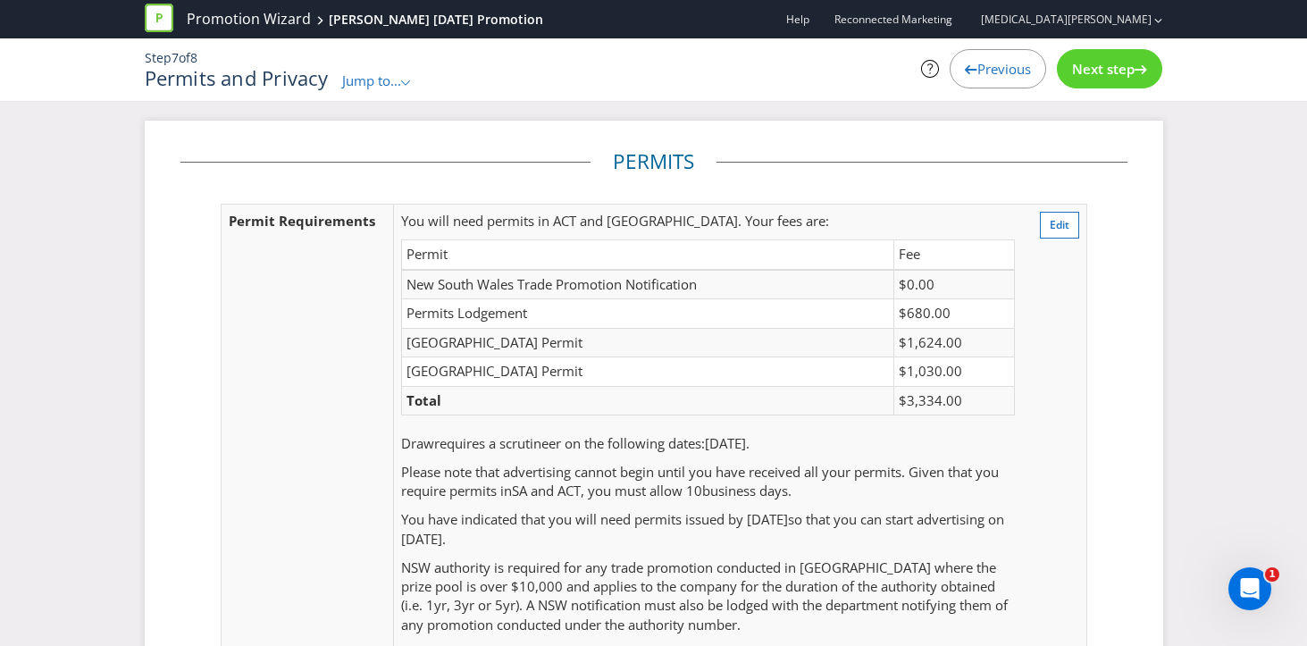
click at [1111, 70] on span "Next step" at bounding box center [1103, 69] width 63 height 18
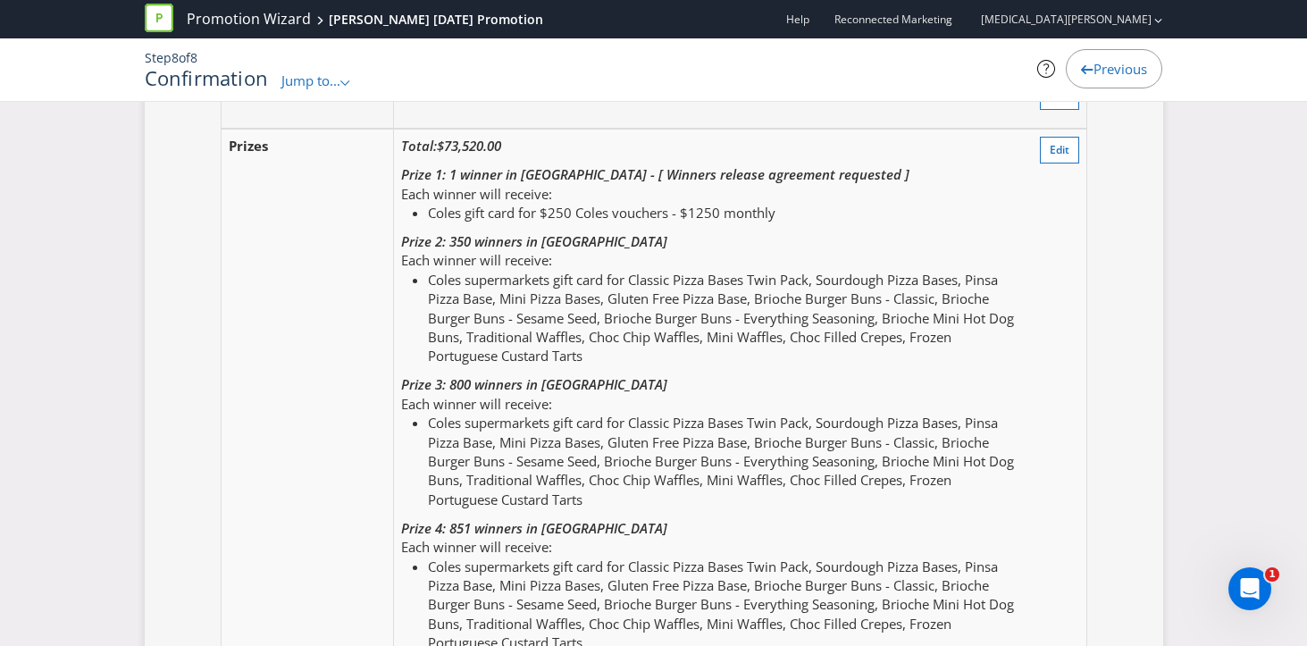
scroll to position [2346, 0]
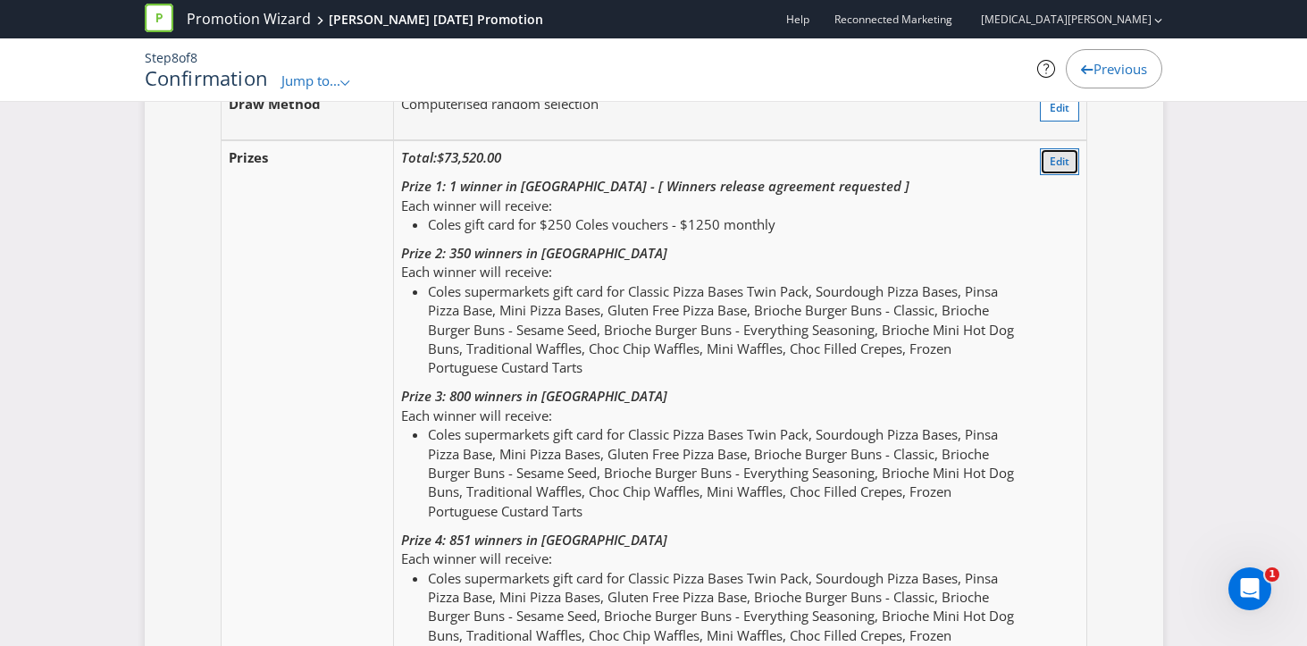
click at [1071, 155] on button "Edit" at bounding box center [1059, 161] width 39 height 27
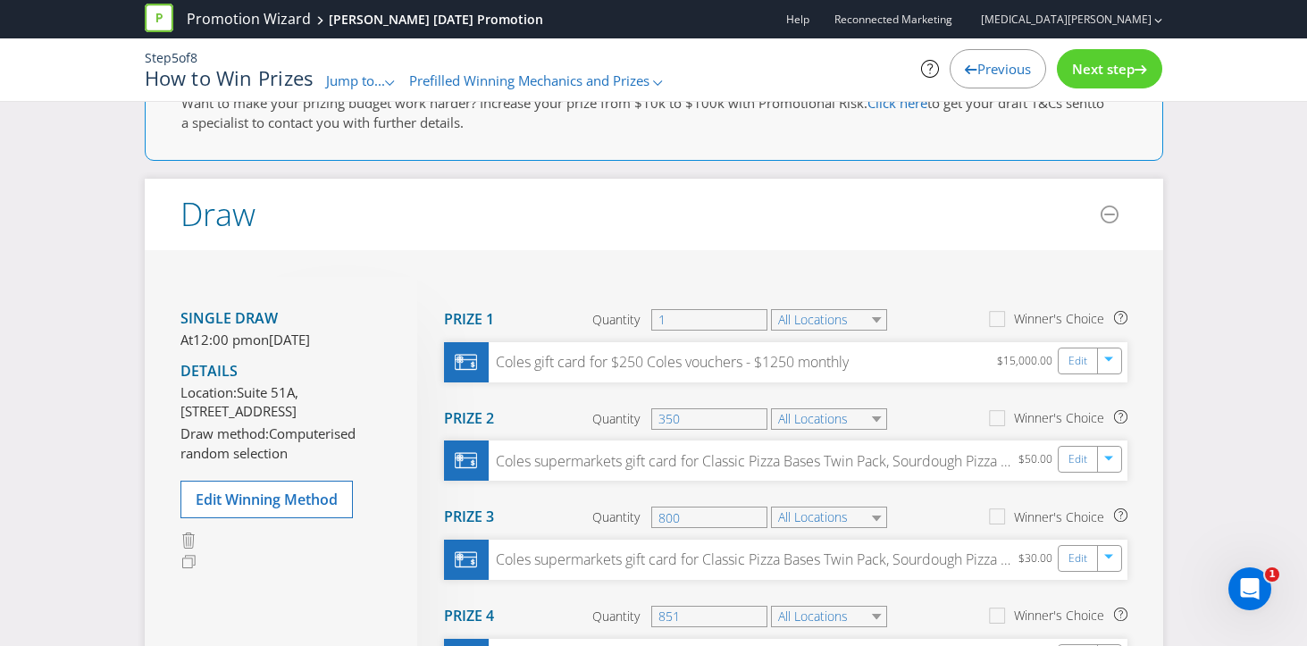
scroll to position [77, 0]
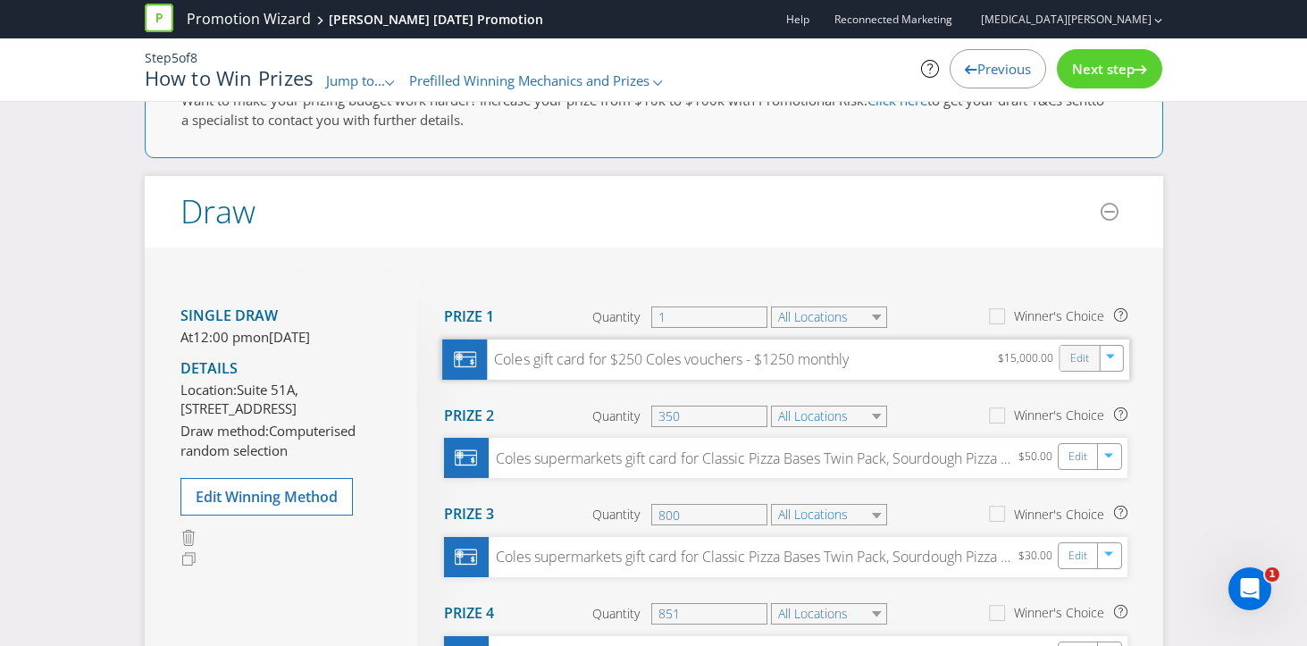
click at [1069, 357] on div "Edit" at bounding box center [1080, 358] width 40 height 25
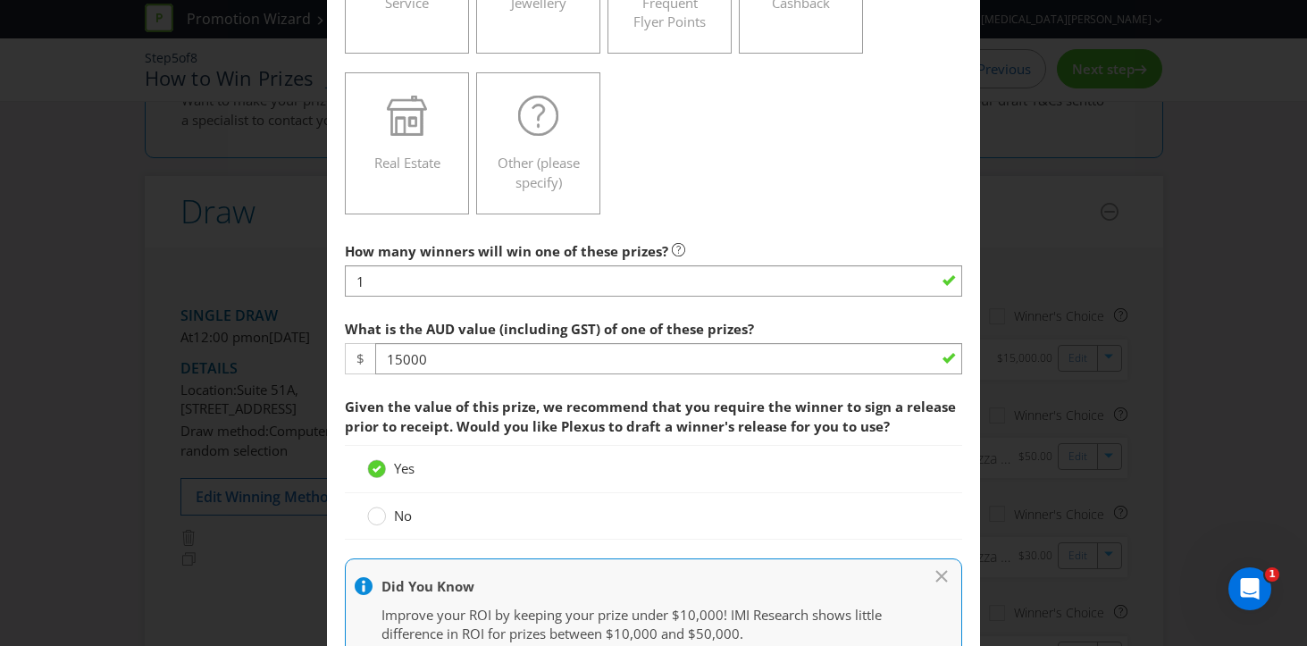
scroll to position [712, 0]
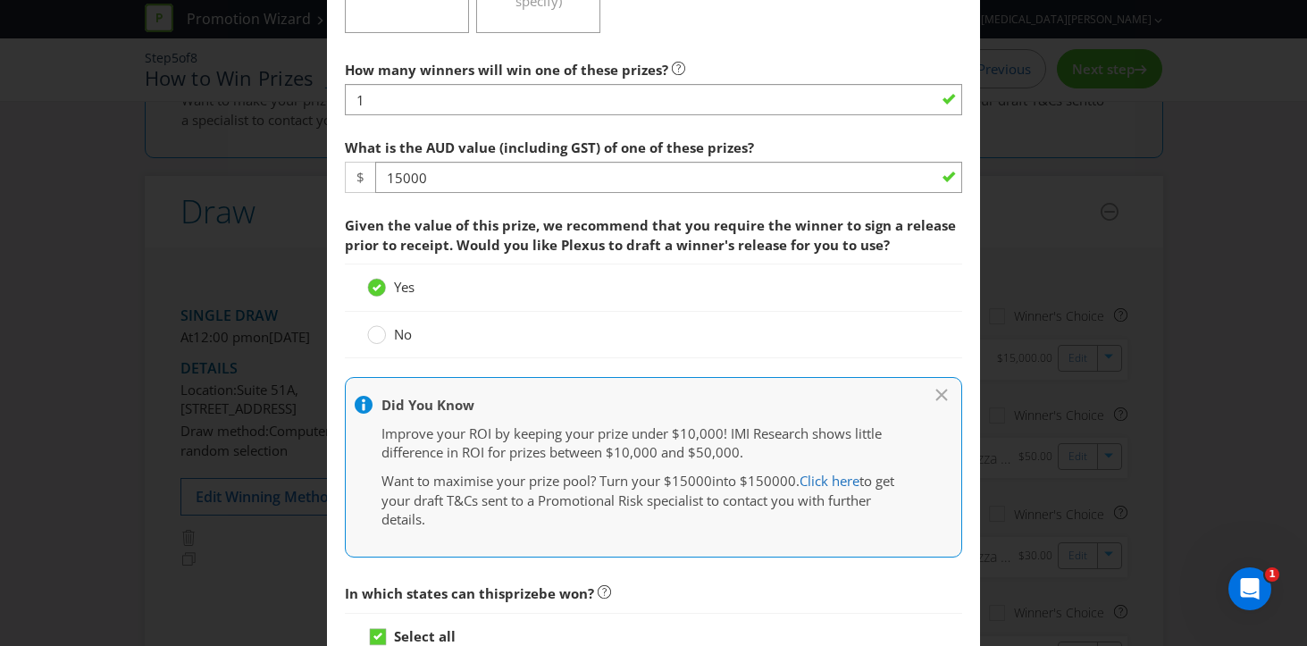
click at [1161, 352] on div "Edit Prize [GEOGRAPHIC_DATA] [GEOGRAPHIC_DATA] [GEOGRAPHIC_DATA] [GEOGRAPHIC_DA…" at bounding box center [653, 323] width 1307 height 646
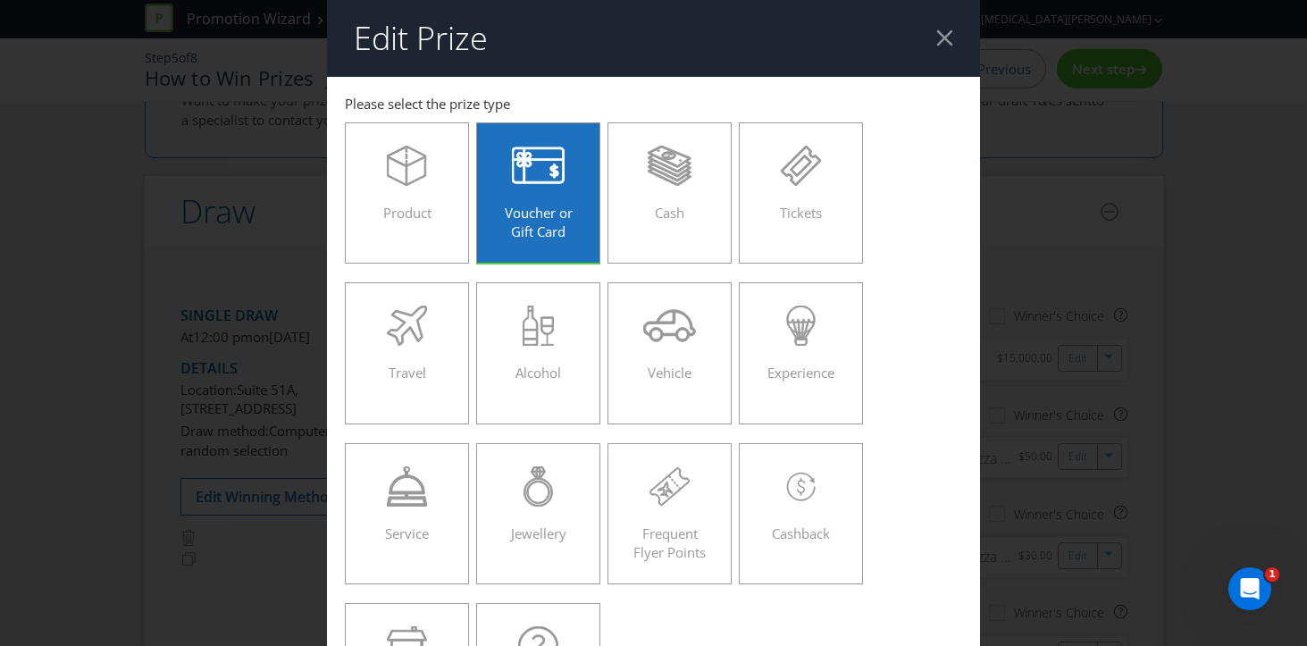
click at [948, 45] on div at bounding box center [945, 37] width 17 height 17
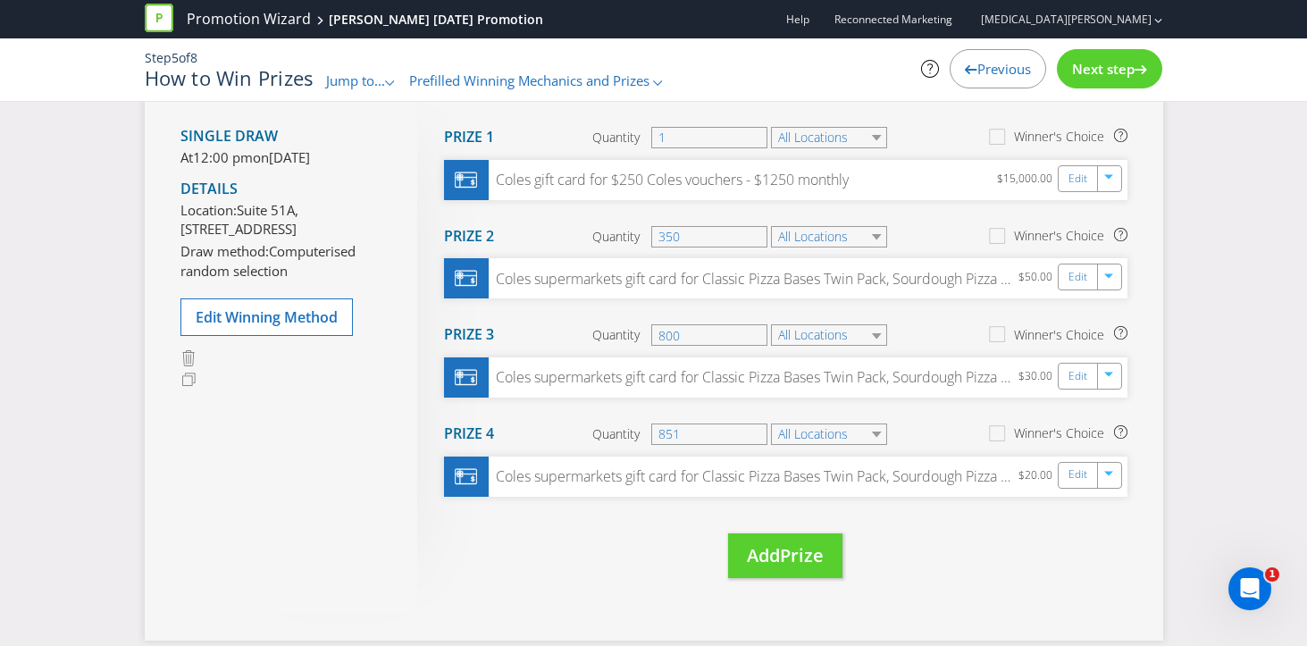
scroll to position [560, 0]
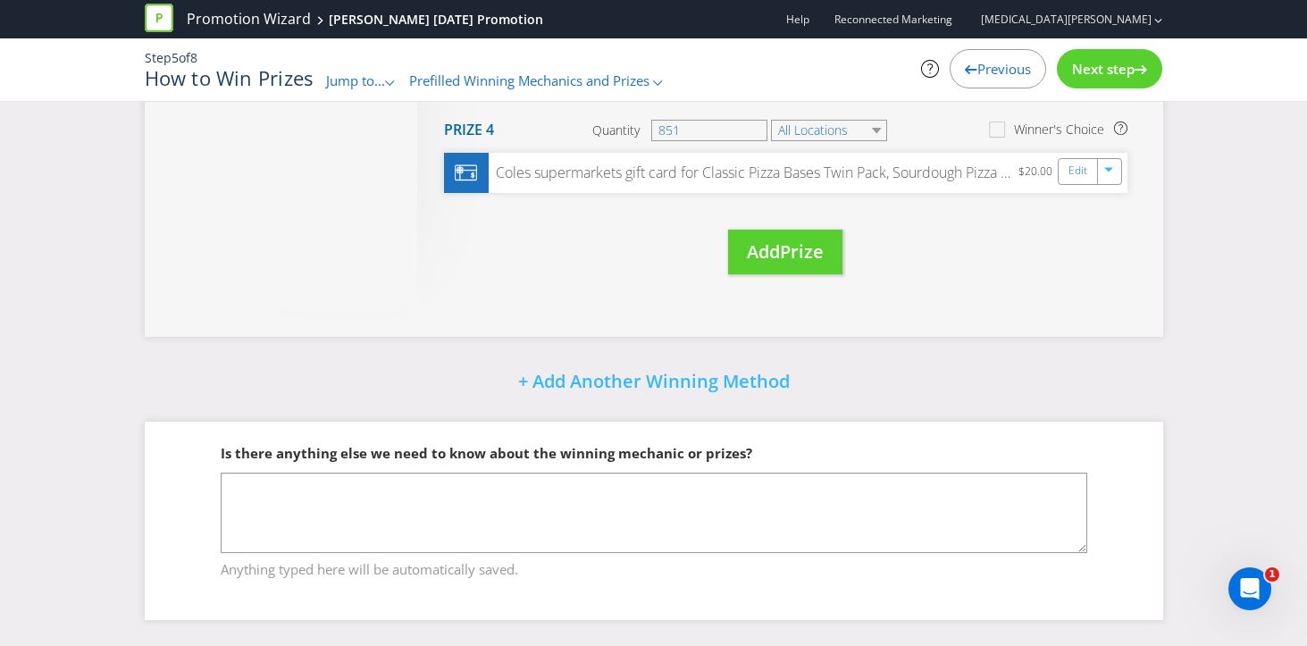
click at [1125, 74] on span "Next step" at bounding box center [1103, 69] width 63 height 18
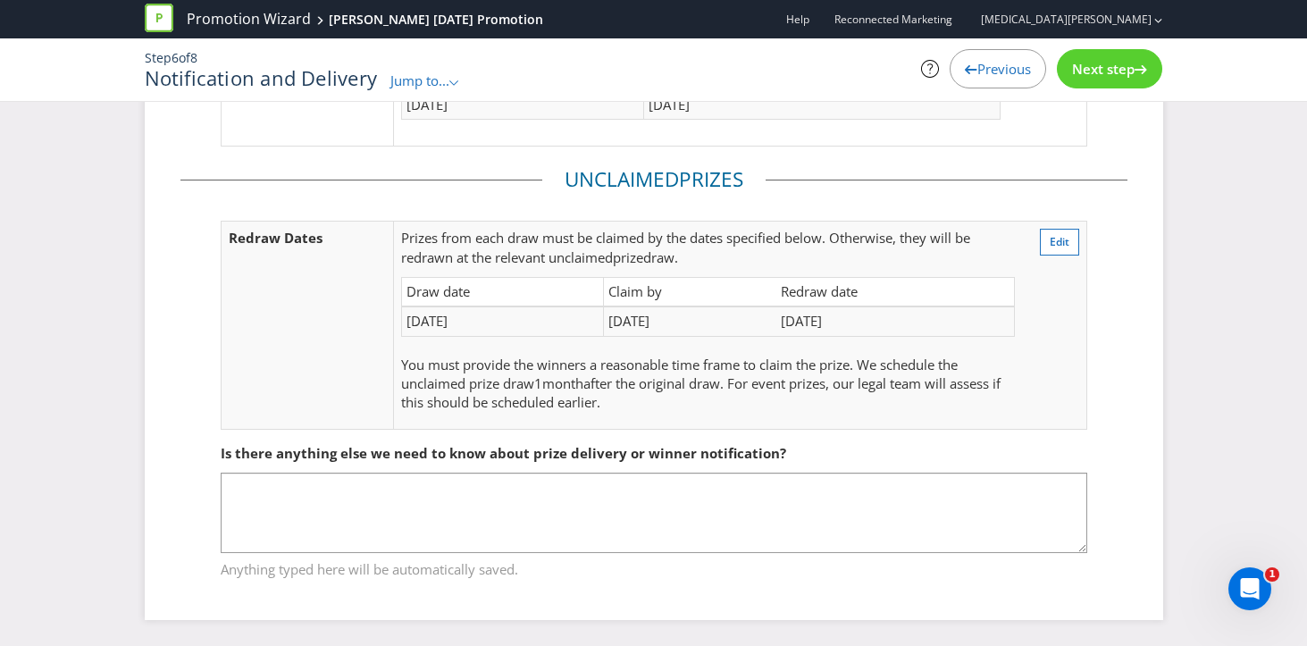
click at [1121, 68] on span "Next step" at bounding box center [1103, 69] width 63 height 18
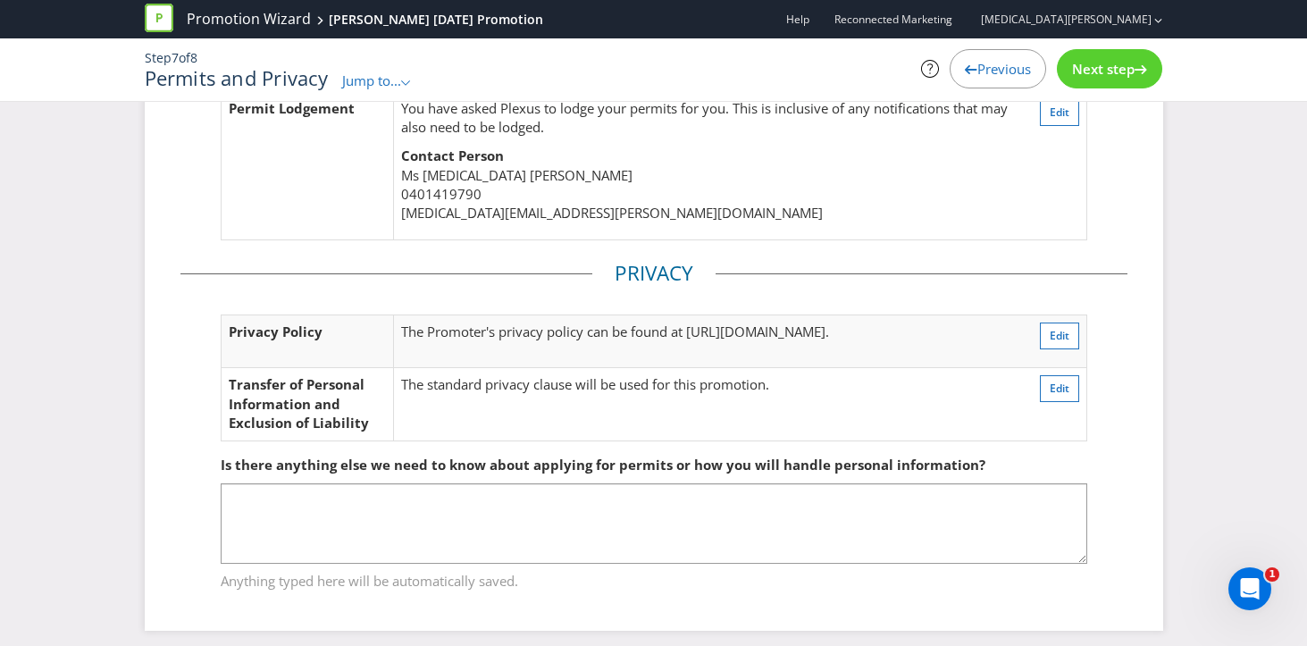
click at [1121, 68] on span "Next step" at bounding box center [1103, 69] width 63 height 18
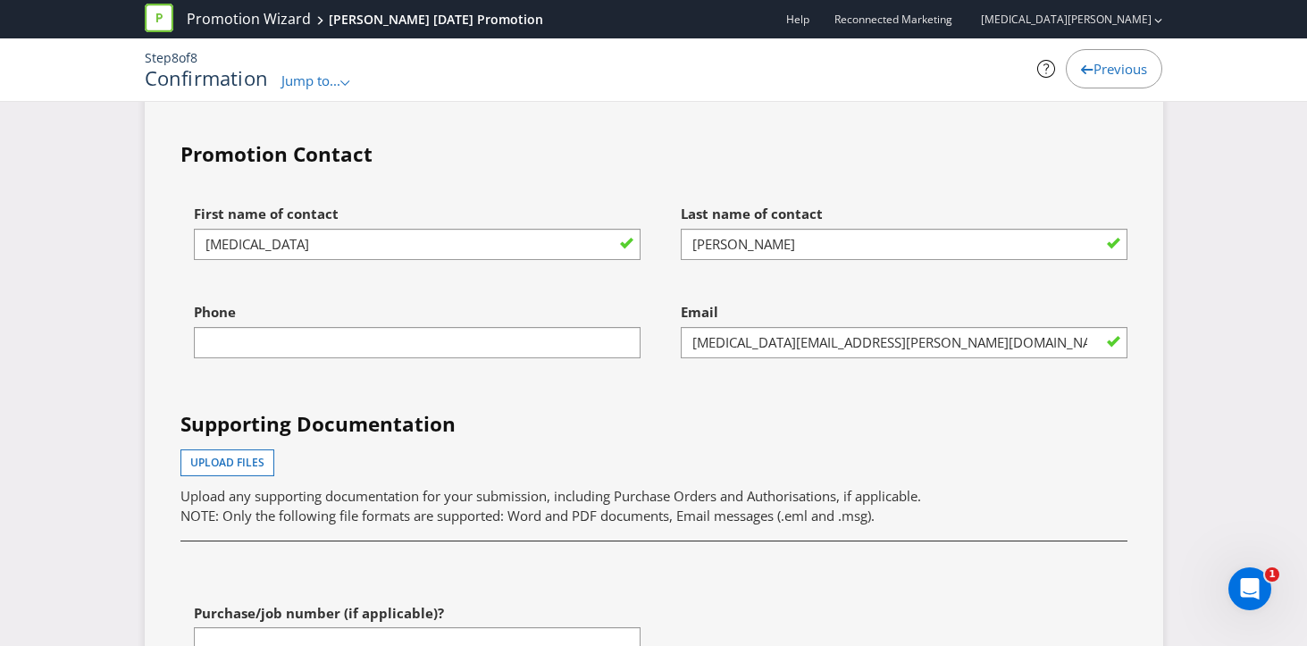
scroll to position [6312, 0]
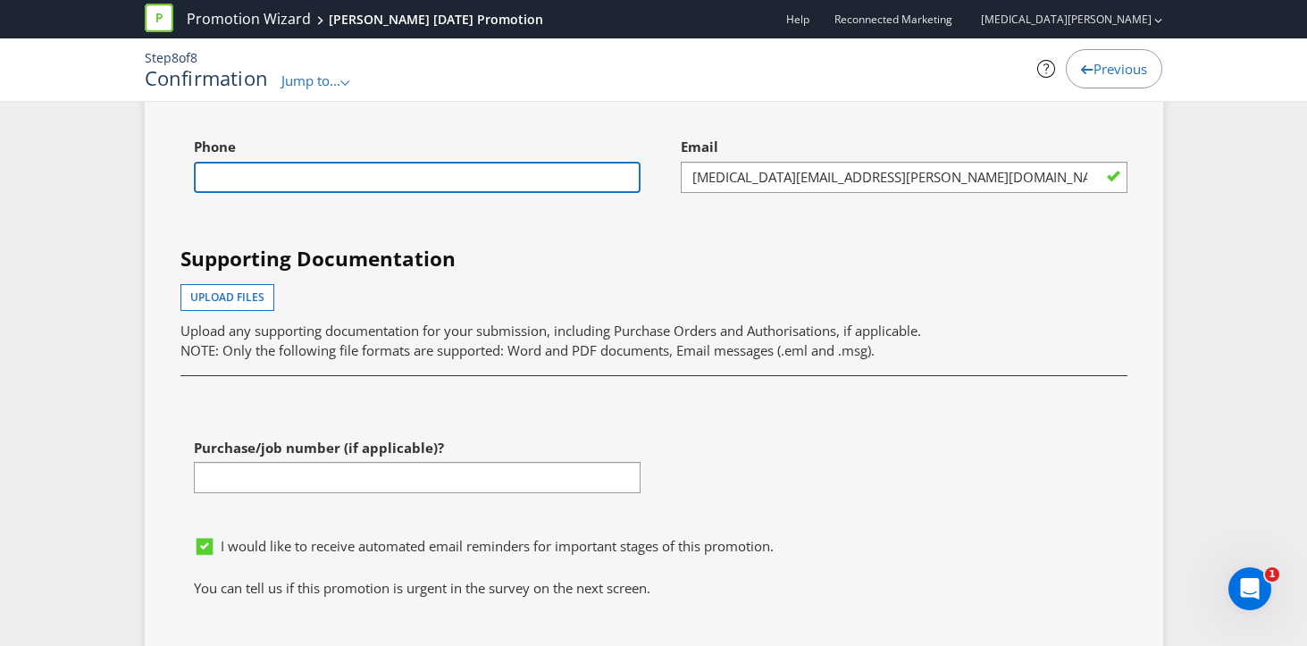
click at [326, 174] on input "text" at bounding box center [417, 177] width 447 height 31
type input "0401419790"
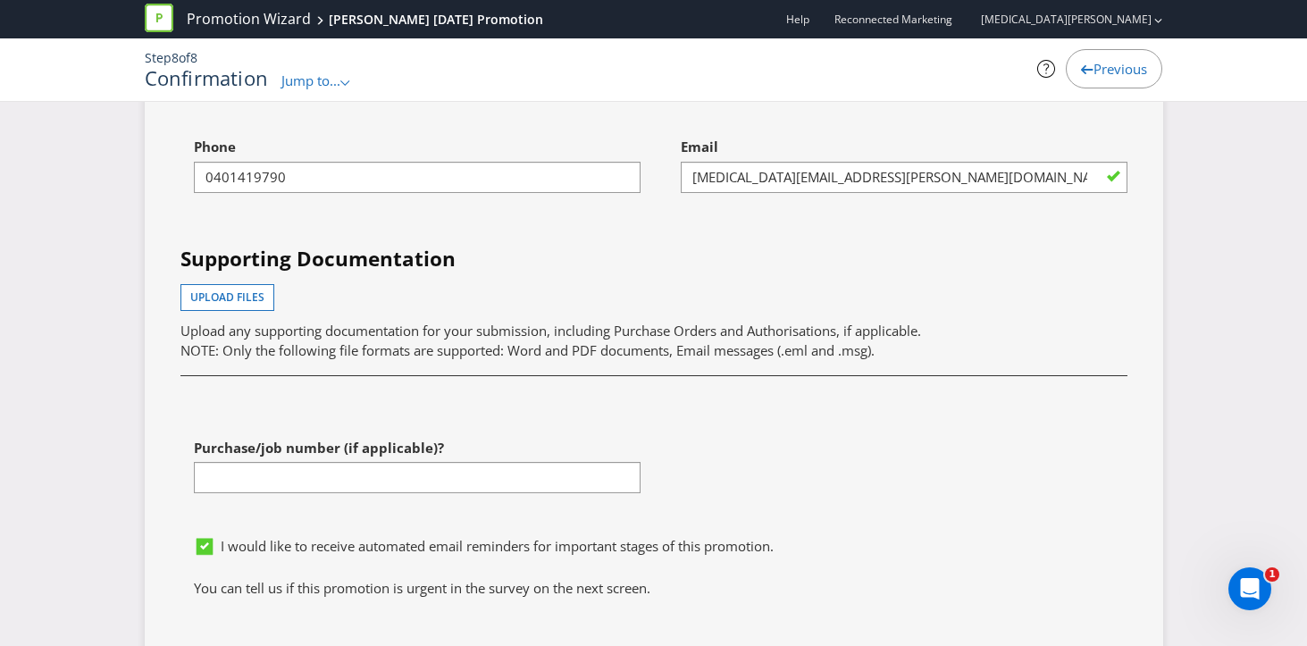
click at [658, 252] on h4 "Supporting Documentation" at bounding box center [654, 259] width 947 height 29
click at [230, 290] on span "Upload files" at bounding box center [227, 297] width 74 height 15
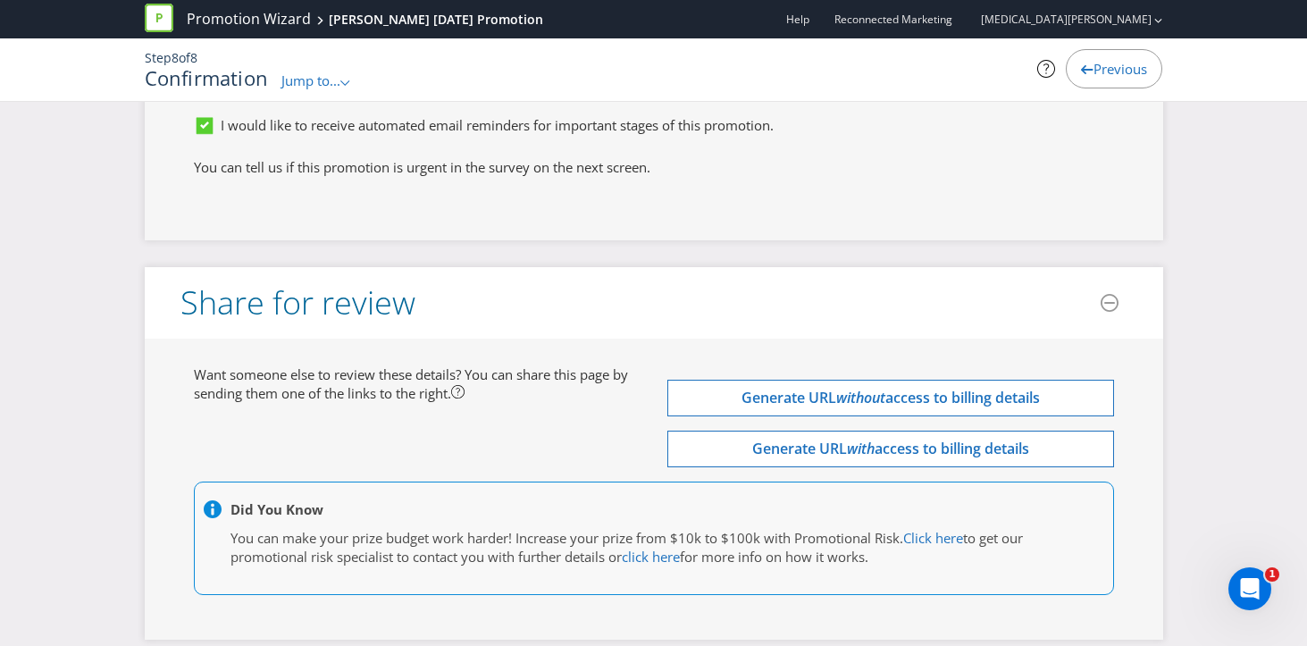
scroll to position [6867, 0]
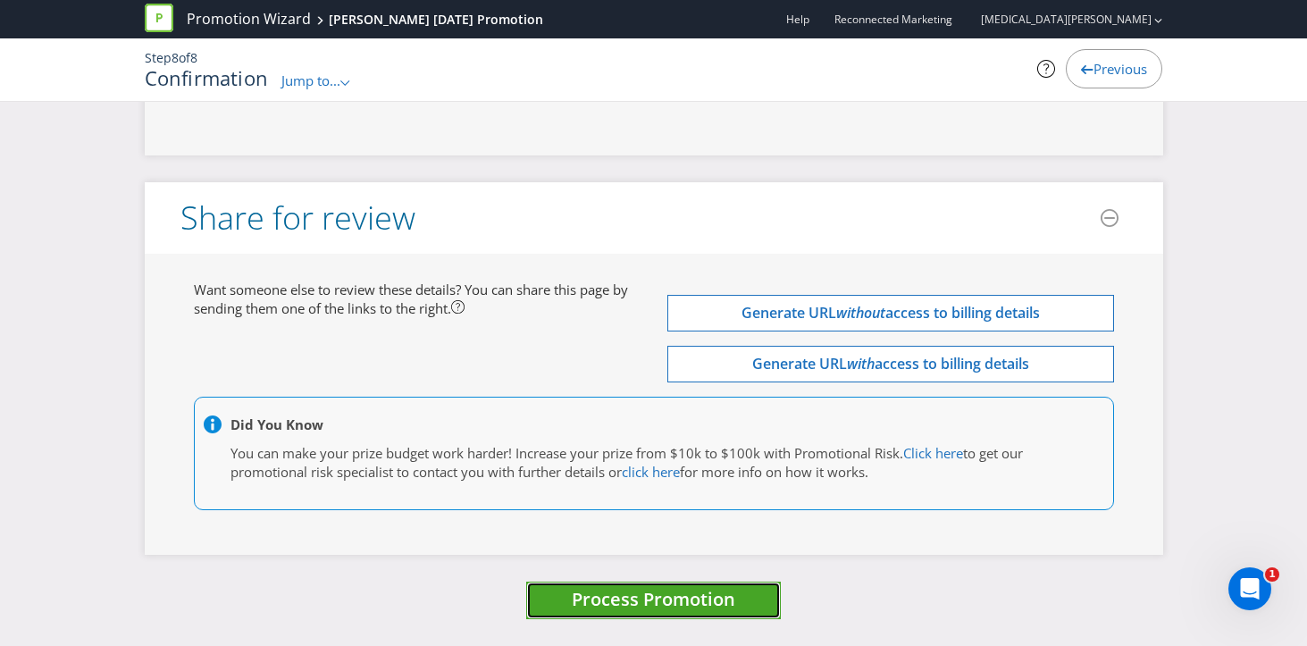
click at [671, 602] on span "Process Promotion" at bounding box center [654, 599] width 164 height 24
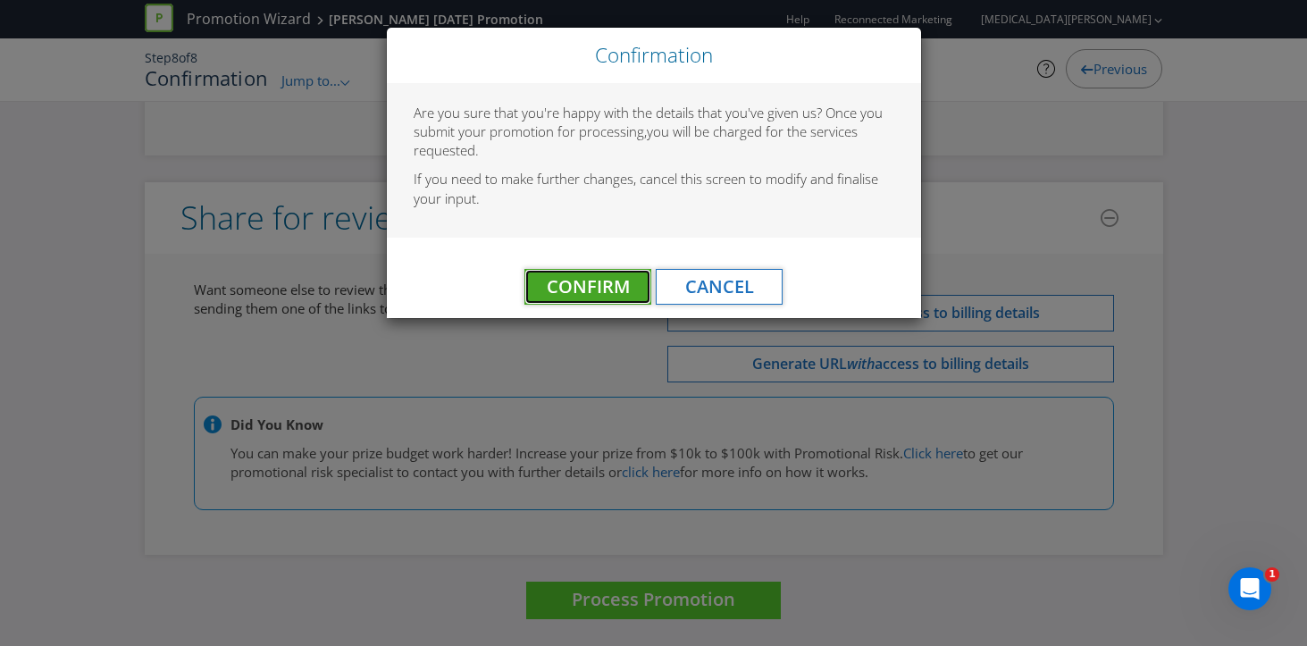
click at [576, 282] on span "Confirm" at bounding box center [588, 286] width 83 height 24
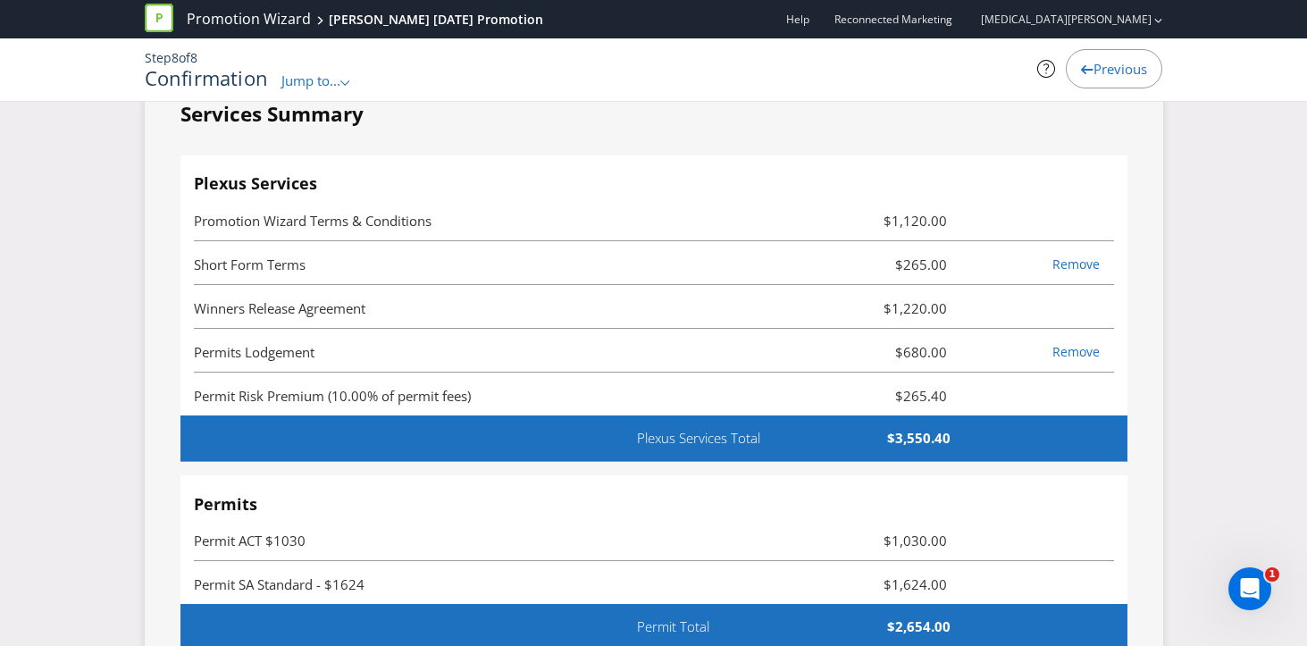
scroll to position [0, 0]
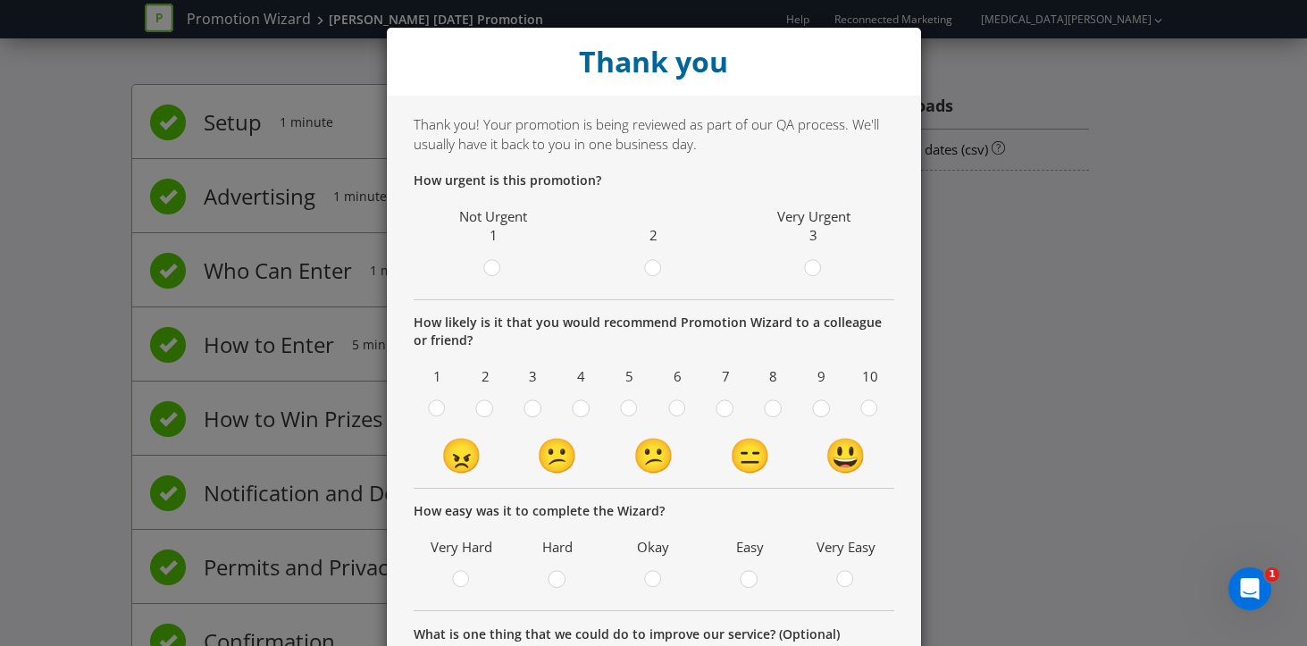
click at [1040, 343] on div "Thank you Thank you! Your promotion is being reviewed as part of our QA process…" at bounding box center [653, 323] width 1307 height 646
click at [660, 265] on circle at bounding box center [653, 268] width 16 height 16
click at [0, 0] on input "radio" at bounding box center [0, 0] width 0 height 0
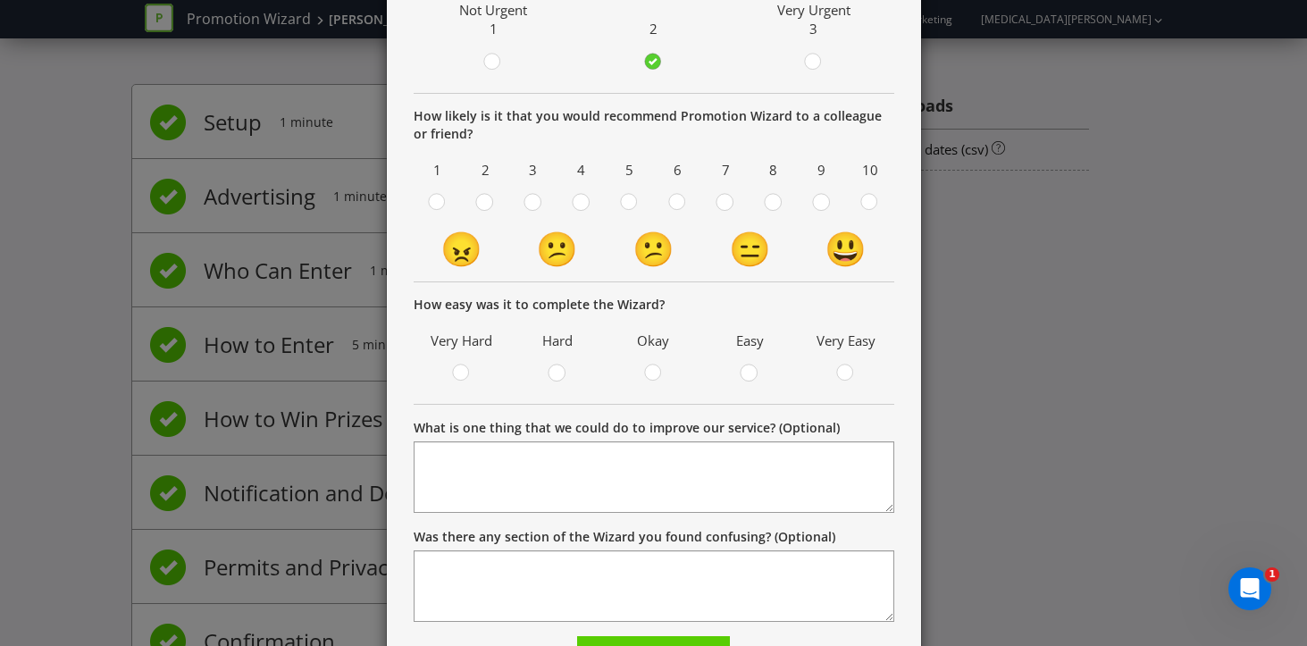
scroll to position [211, 0]
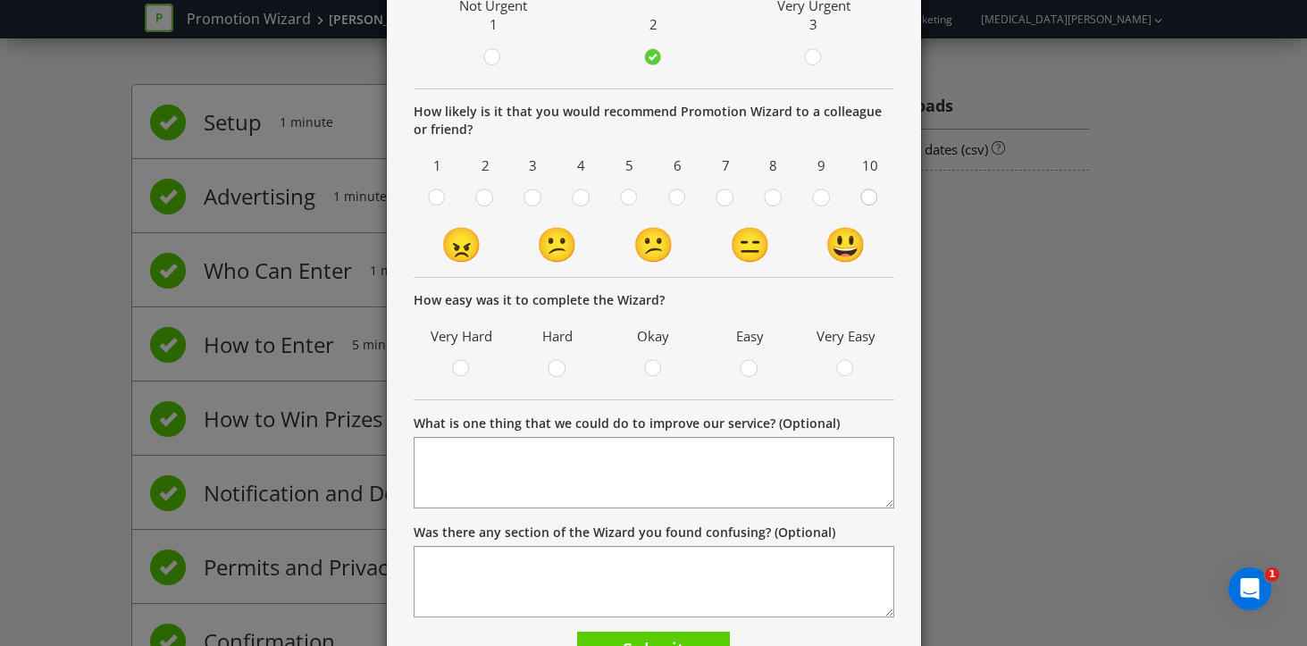
click at [872, 200] on circle at bounding box center [869, 197] width 16 height 16
click at [0, 0] on input "radio" at bounding box center [0, 0] width 0 height 0
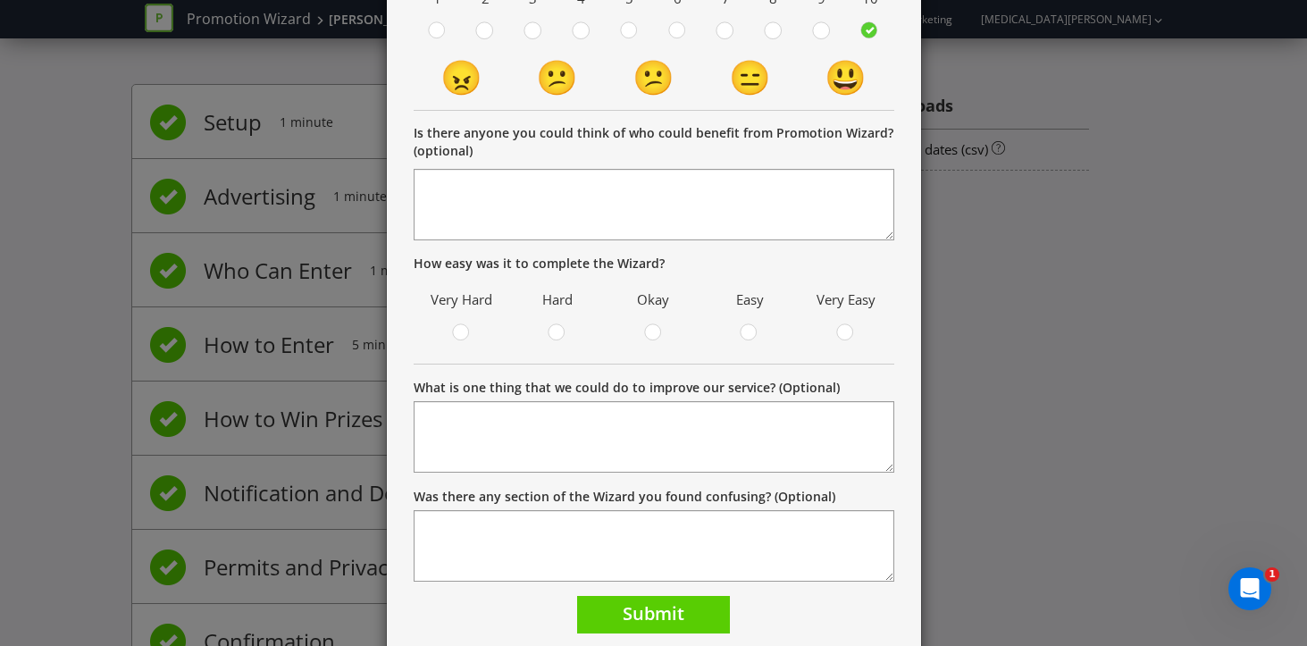
scroll to position [441, 0]
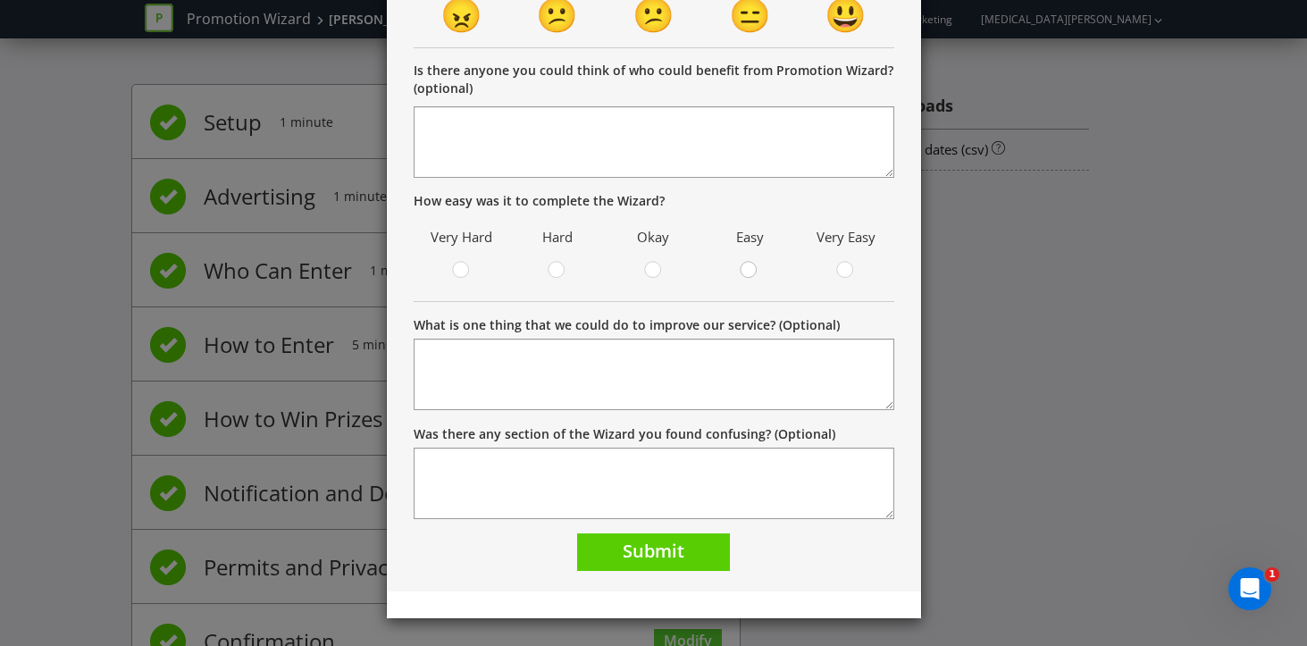
click at [755, 266] on circle at bounding box center [749, 270] width 16 height 16
click at [0, 0] on input "radio" at bounding box center [0, 0] width 0 height 0
click at [673, 562] on span "Submit" at bounding box center [654, 551] width 62 height 24
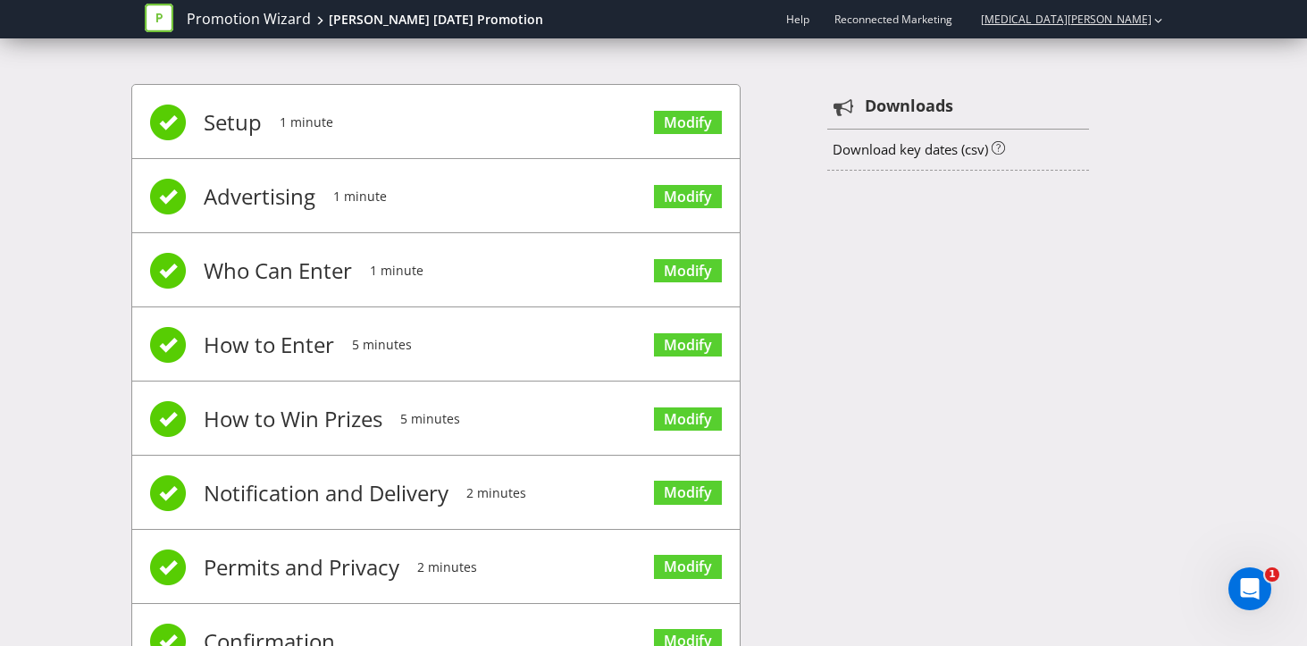
click at [1154, 21] on button "button" at bounding box center [1159, 19] width 10 height 31
click at [279, 24] on link "Promotion Wizard" at bounding box center [249, 19] width 124 height 21
